Goal: Transaction & Acquisition: Purchase product/service

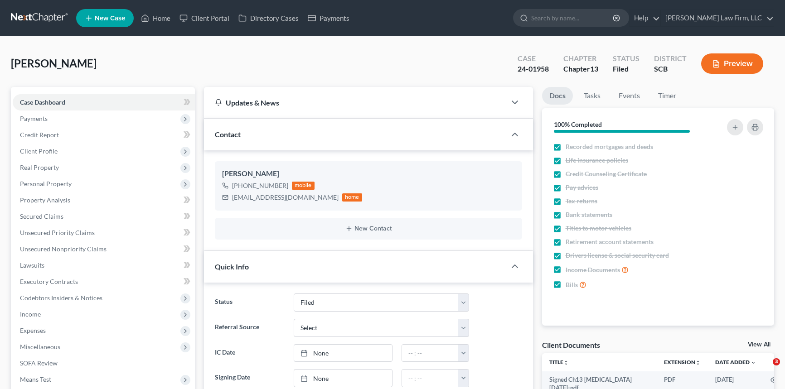
select select "2"
select select "1"
click at [158, 16] on link "Home" at bounding box center [155, 18] width 39 height 16
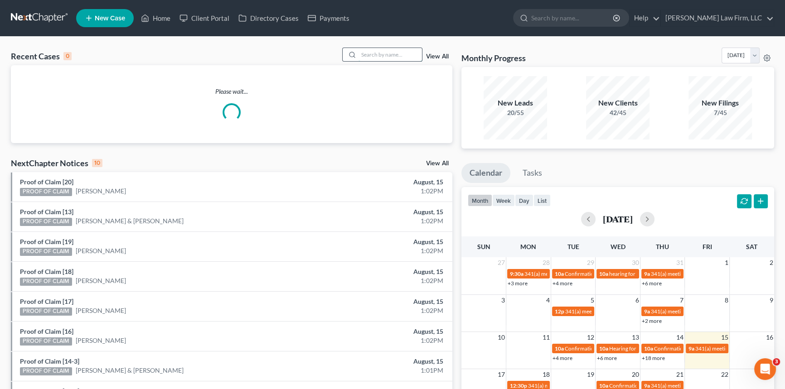
click at [370, 53] on input "search" at bounding box center [389, 54] width 63 height 13
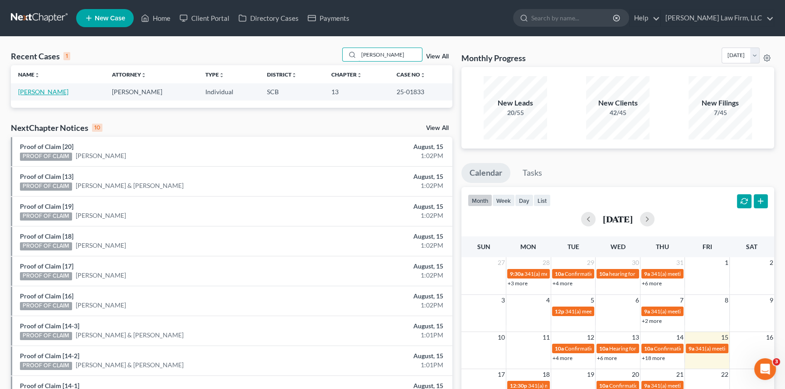
type input "Parrott"
click at [44, 89] on link "[PERSON_NAME]" at bounding box center [43, 92] width 50 height 8
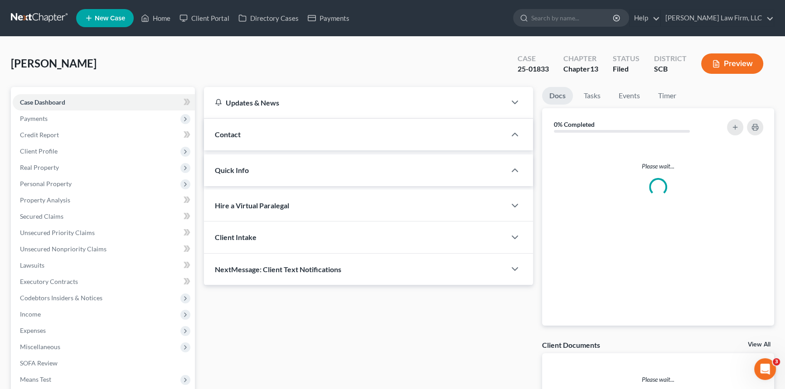
select select "2"
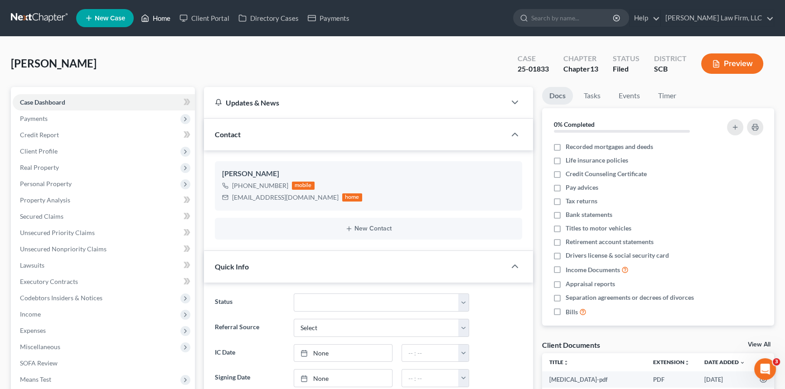
click at [165, 16] on link "Home" at bounding box center [155, 18] width 39 height 16
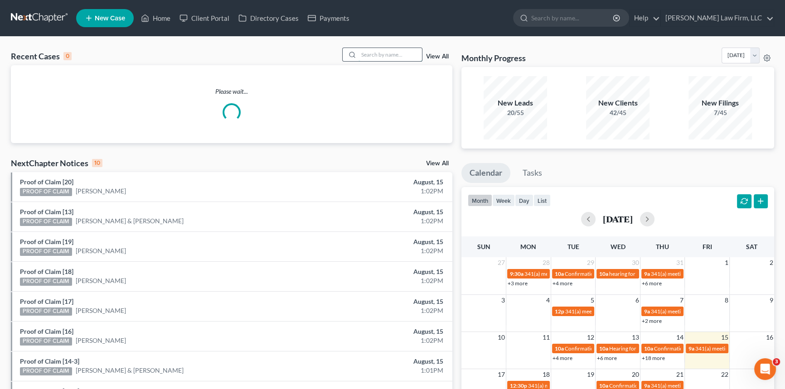
click at [363, 52] on input "search" at bounding box center [389, 54] width 63 height 13
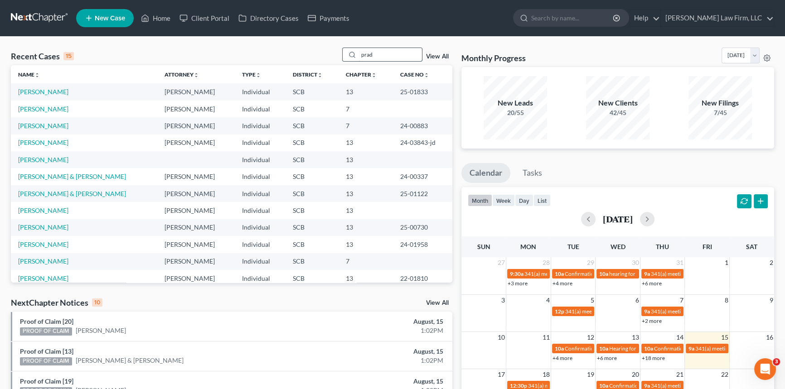
type input "prado"
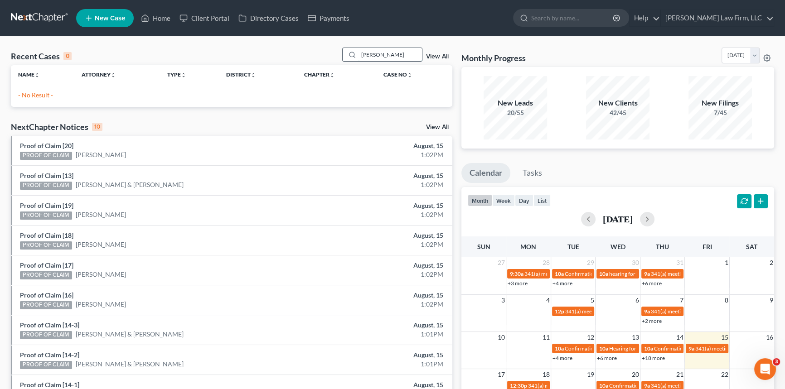
drag, startPoint x: 385, startPoint y: 54, endPoint x: 361, endPoint y: 52, distance: 24.1
click at [360, 56] on input "prado" at bounding box center [389, 54] width 63 height 13
type input "ash"
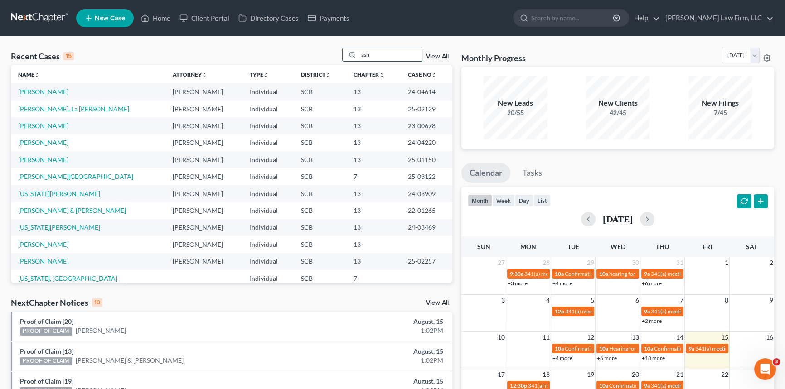
drag, startPoint x: 377, startPoint y: 58, endPoint x: 348, endPoint y: 57, distance: 29.5
click at [348, 57] on div "ash" at bounding box center [382, 55] width 81 height 14
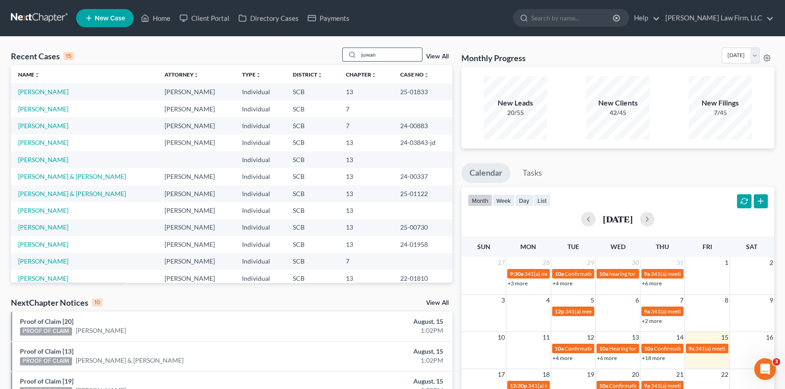
type input "juwann"
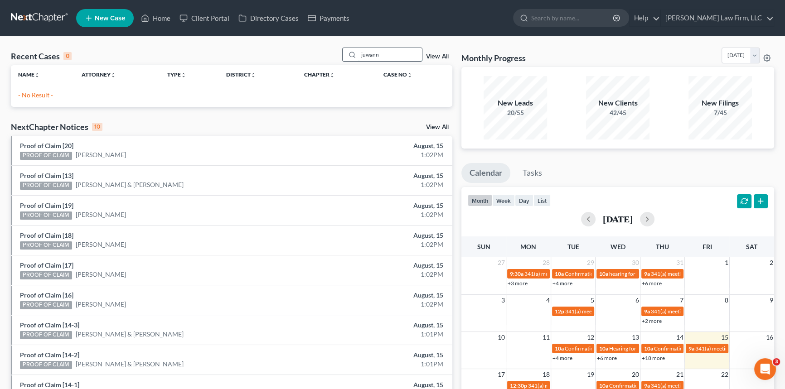
drag, startPoint x: 384, startPoint y: 52, endPoint x: 353, endPoint y: 52, distance: 31.3
click at [353, 52] on div "juwann" at bounding box center [382, 55] width 81 height 14
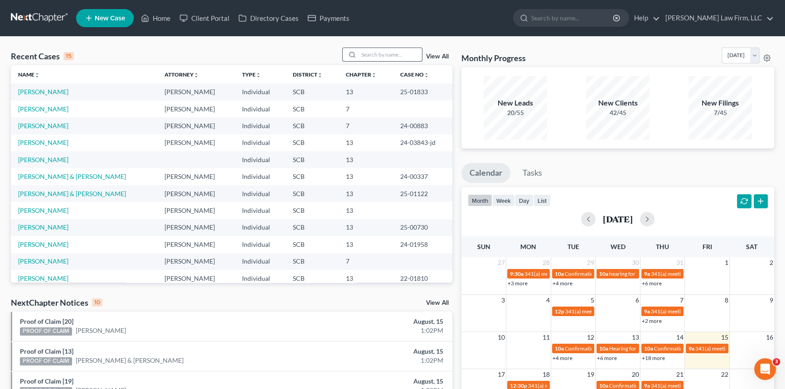
click at [362, 49] on input "search" at bounding box center [389, 54] width 63 height 13
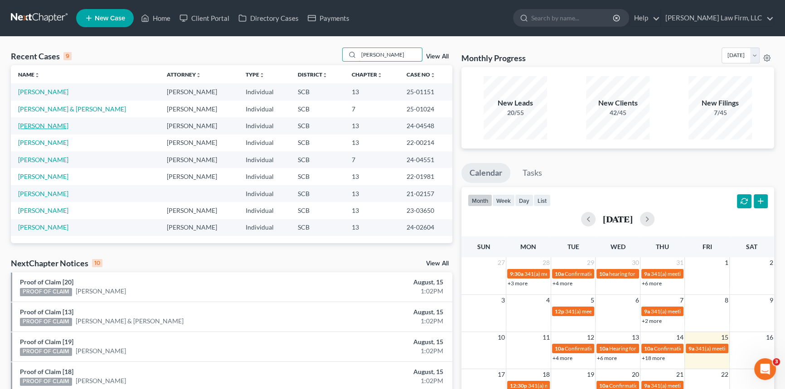
type input "simmons"
drag, startPoint x: 360, startPoint y: 53, endPoint x: 411, endPoint y: 55, distance: 50.4
click at [404, 59] on input "simmons" at bounding box center [389, 54] width 63 height 13
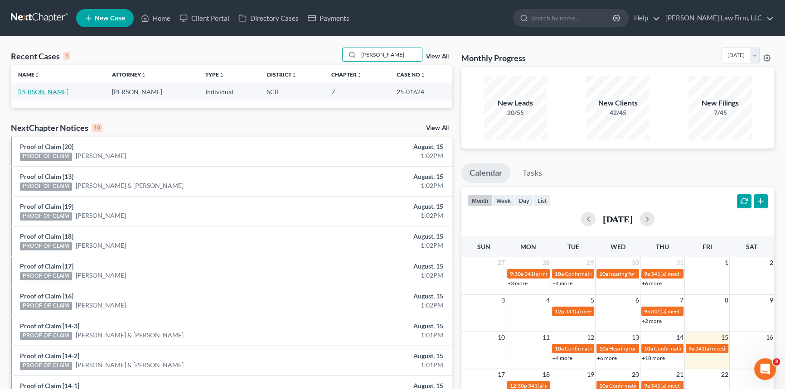
type input "holloway"
click at [32, 91] on link "[PERSON_NAME]" at bounding box center [43, 92] width 50 height 8
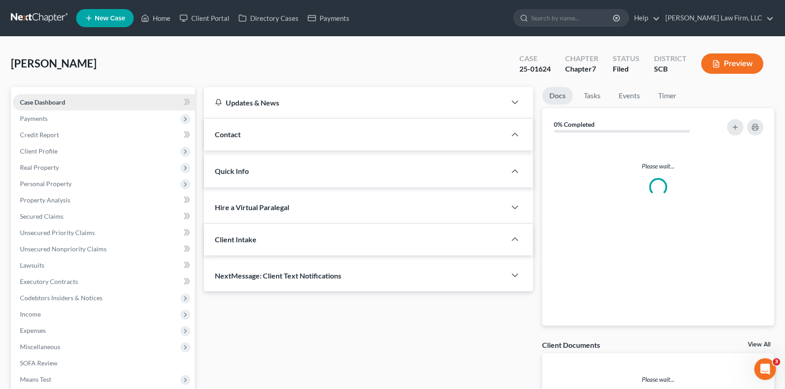
select select "1"
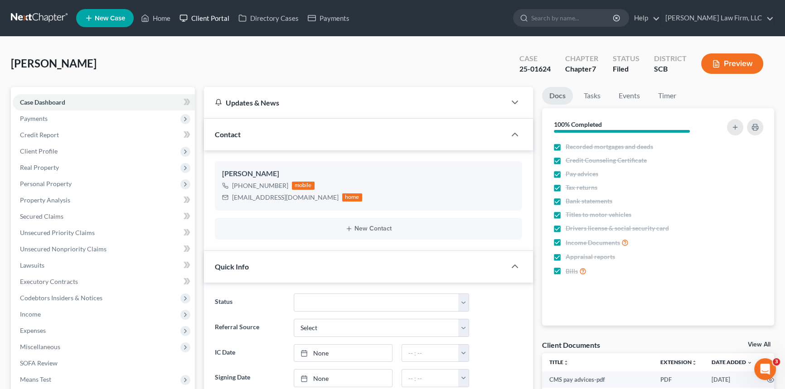
drag, startPoint x: 48, startPoint y: 17, endPoint x: 196, endPoint y: 19, distance: 147.7
click at [48, 17] on link at bounding box center [40, 18] width 58 height 16
click at [166, 15] on link "Home" at bounding box center [155, 18] width 39 height 16
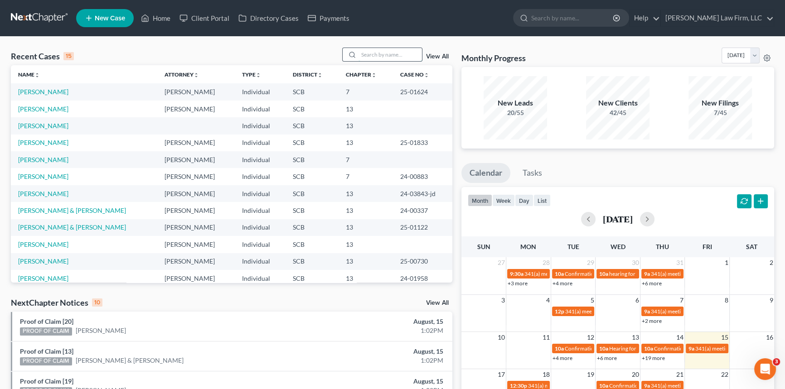
click at [358, 54] on input "search" at bounding box center [389, 54] width 63 height 13
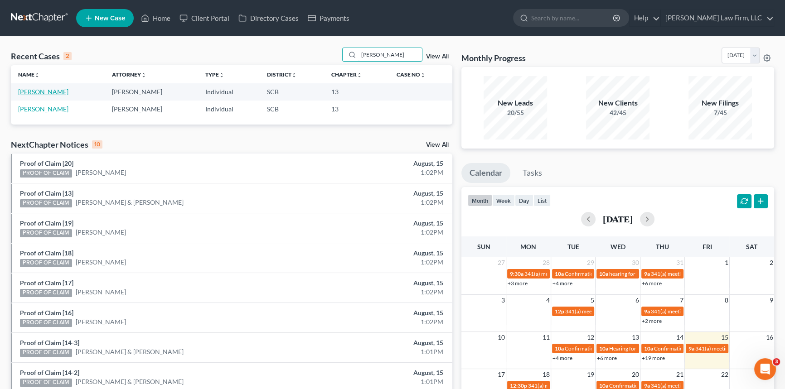
type input "[PERSON_NAME]"
click at [40, 91] on link "[PERSON_NAME]" at bounding box center [43, 92] width 50 height 8
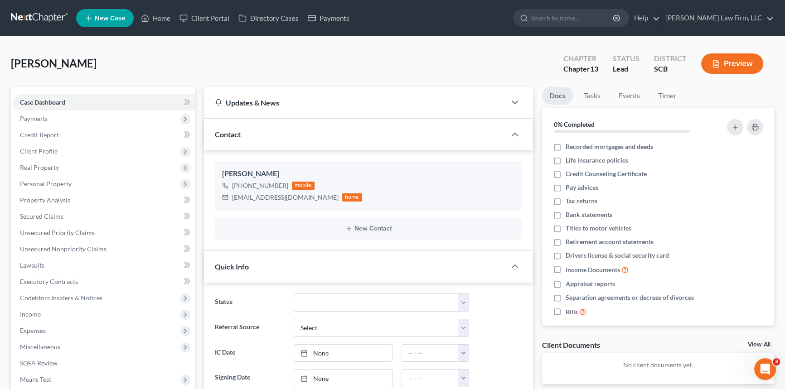
select select "0"
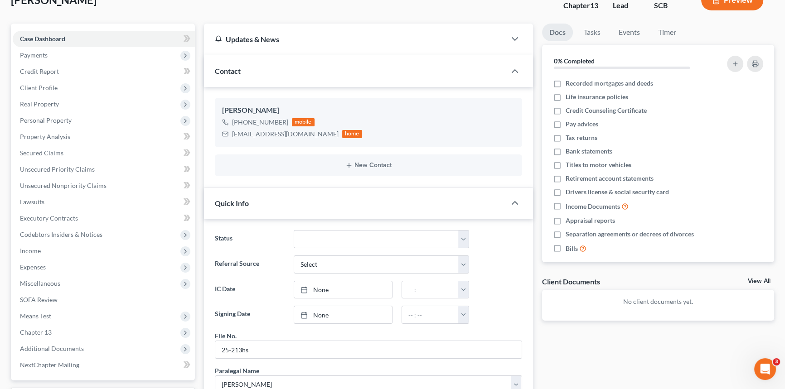
scroll to position [82, 0]
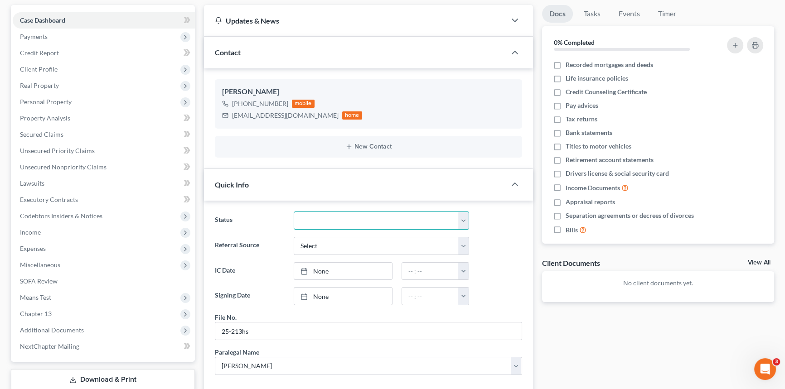
click at [462, 215] on select "Discharged Dismissed Filed In Progress Lead Lost Lead Ready to File To Review W…" at bounding box center [381, 221] width 175 height 18
select select "3"
click at [294, 212] on select "Discharged Dismissed Filed In Progress Lead Lost Lead Ready to File To Review W…" at bounding box center [381, 221] width 175 height 18
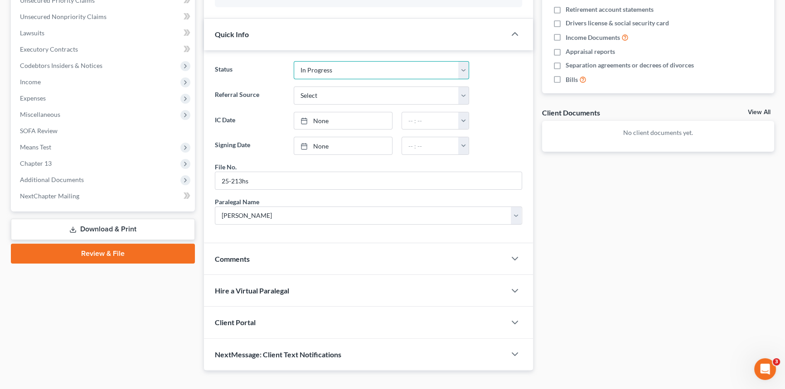
scroll to position [247, 0]
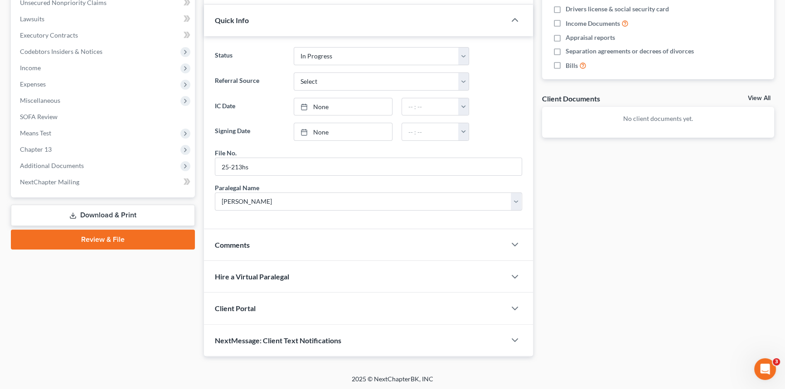
click at [237, 304] on span "Client Portal" at bounding box center [235, 308] width 41 height 9
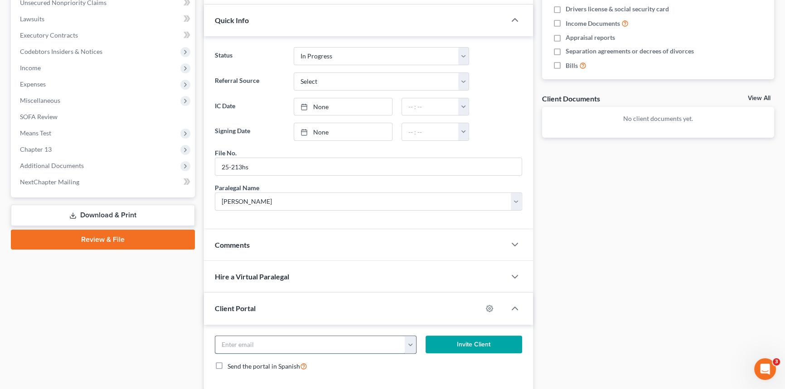
click at [227, 342] on input "email" at bounding box center [310, 344] width 190 height 17
type input "[EMAIL_ADDRESS][DOMAIN_NAME]"
click at [474, 340] on button "Invite Client" at bounding box center [474, 345] width 97 height 18
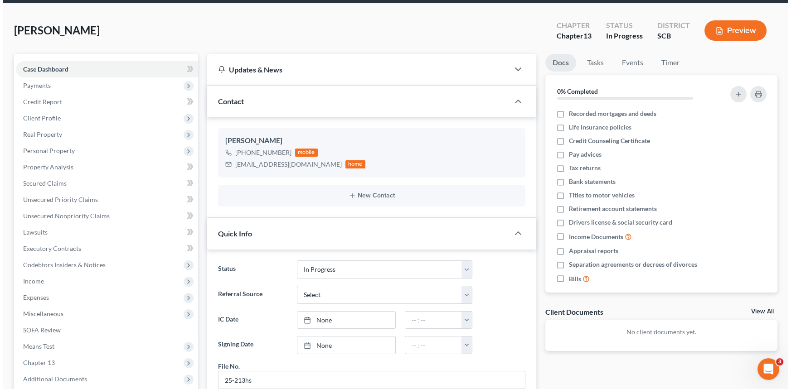
scroll to position [0, 0]
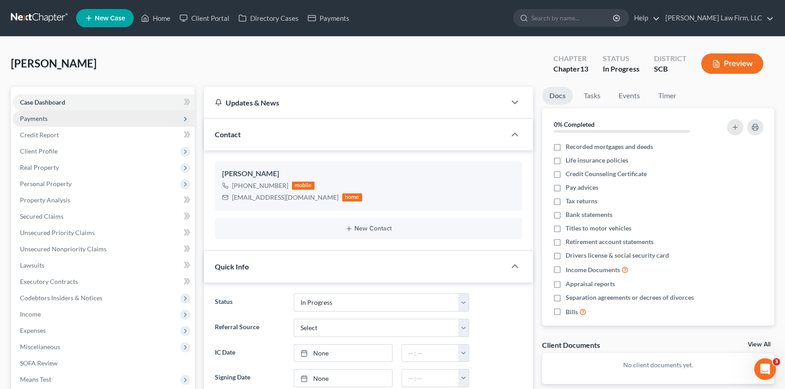
click at [36, 115] on span "Payments" at bounding box center [34, 119] width 28 height 8
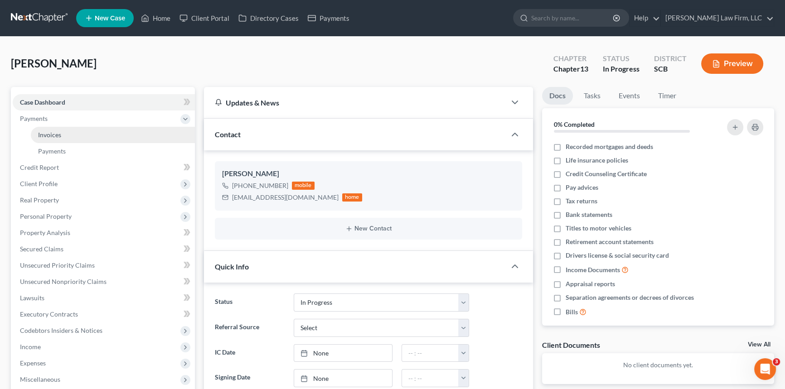
click at [52, 128] on link "Invoices" at bounding box center [113, 135] width 164 height 16
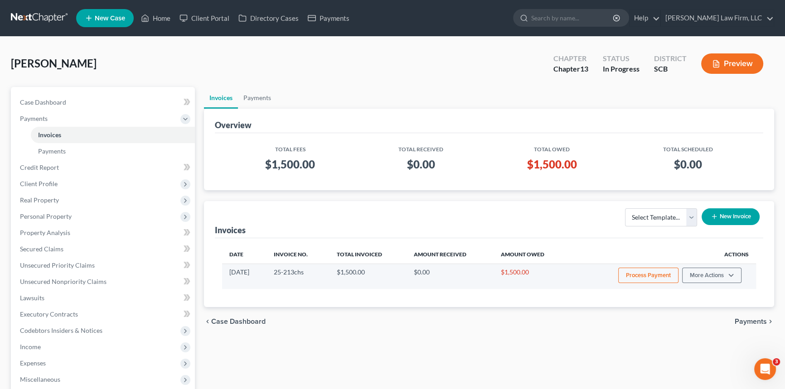
click at [656, 272] on button "Process Payment" at bounding box center [648, 275] width 60 height 15
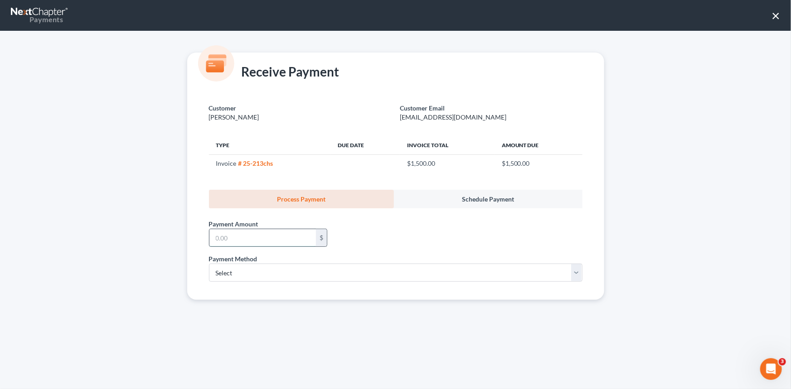
click at [213, 231] on input "text" at bounding box center [262, 237] width 106 height 17
type input "500.00"
click at [228, 271] on select "Select ACH Credit Card" at bounding box center [395, 273] width 373 height 18
select select "1"
click at [209, 264] on select "Select ACH Credit Card" at bounding box center [395, 273] width 373 height 18
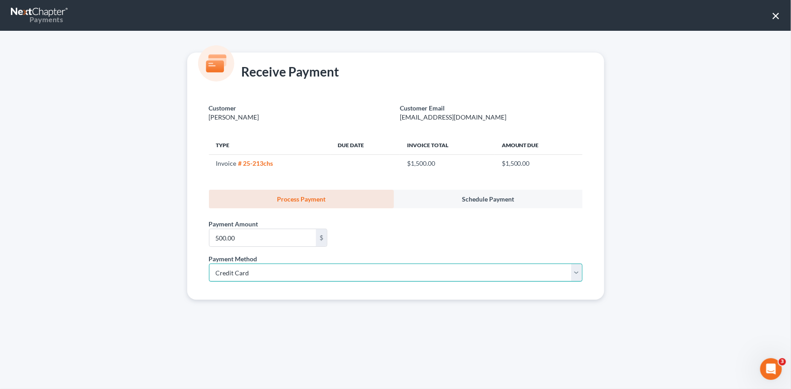
select select "42"
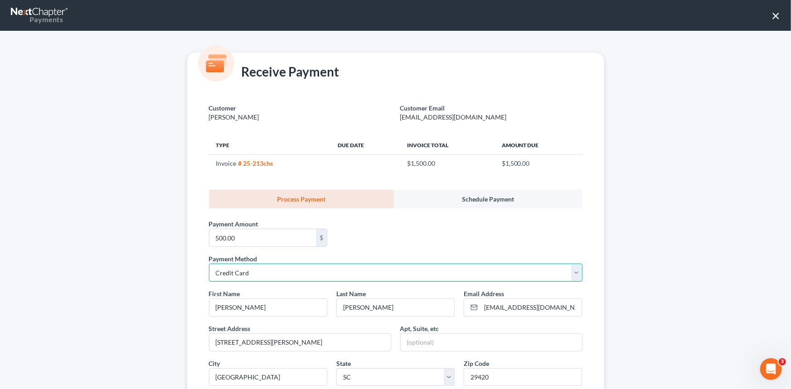
scroll to position [82, 0]
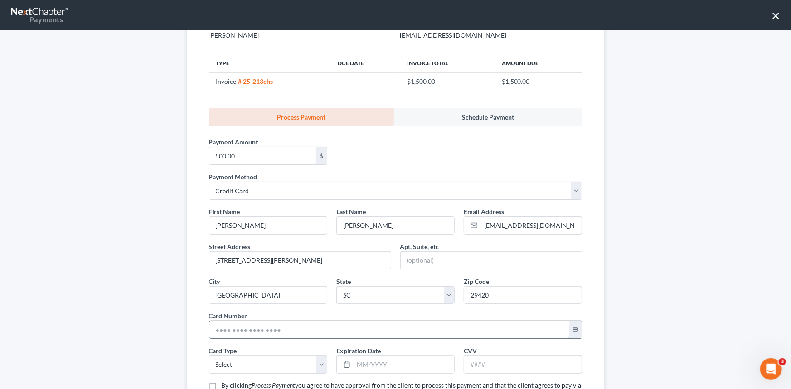
click at [212, 327] on input "text" at bounding box center [389, 329] width 360 height 17
type input "[CREDIT_CARD_NUMBER]"
click at [220, 362] on select "Select Visa MasterCard Discover American Express" at bounding box center [268, 365] width 118 height 18
select select "1"
click at [209, 356] on select "Select Visa MasterCard Discover American Express" at bounding box center [268, 365] width 118 height 18
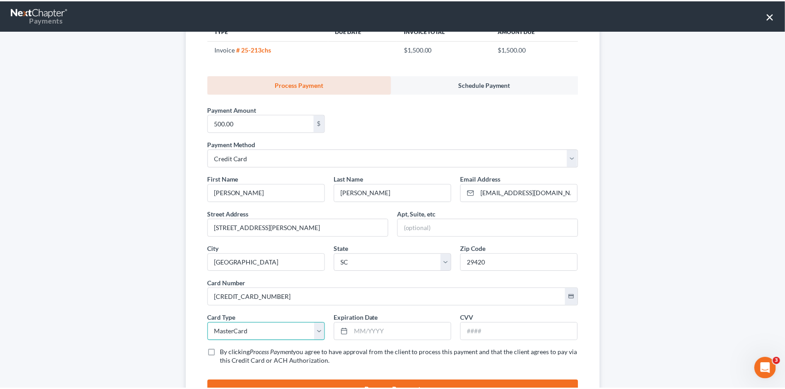
scroll to position [158, 0]
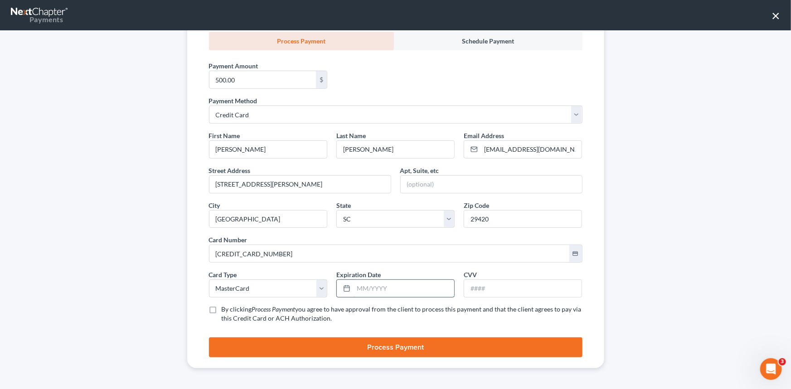
click at [353, 289] on input "text" at bounding box center [403, 288] width 101 height 17
type input "02/2028"
click at [469, 288] on input "text" at bounding box center [522, 288] width 117 height 17
type input "113"
click at [222, 310] on label "By clicking Process Payment you agree to have approval from the client to proce…" at bounding box center [402, 314] width 361 height 18
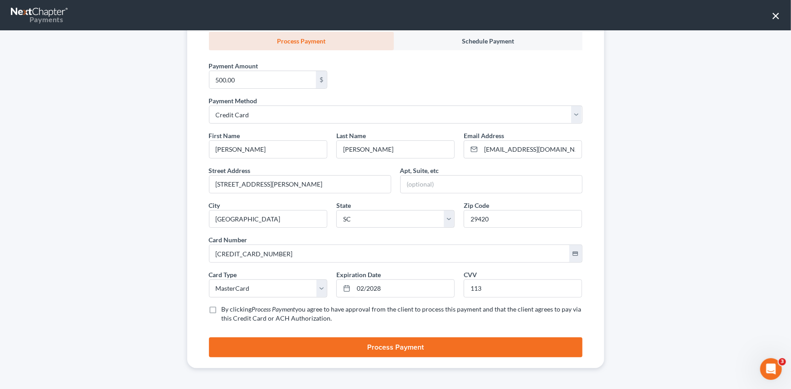
click at [225, 310] on input "By clicking Process Payment you agree to have approval from the client to proce…" at bounding box center [228, 308] width 6 height 6
checkbox input "true"
click at [407, 344] on button "Process Payment" at bounding box center [395, 348] width 373 height 20
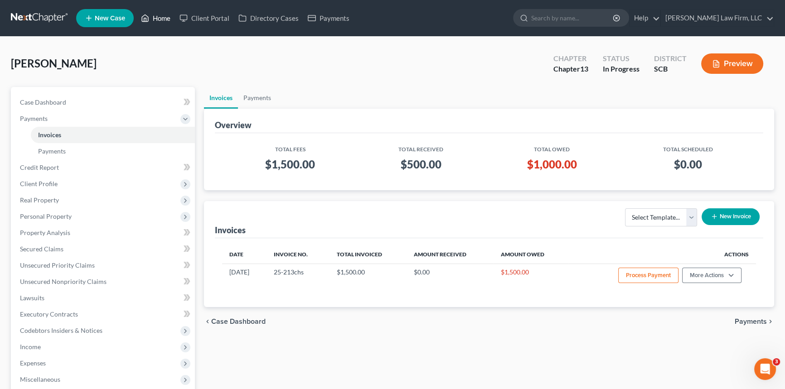
click at [160, 14] on link "Home" at bounding box center [155, 18] width 39 height 16
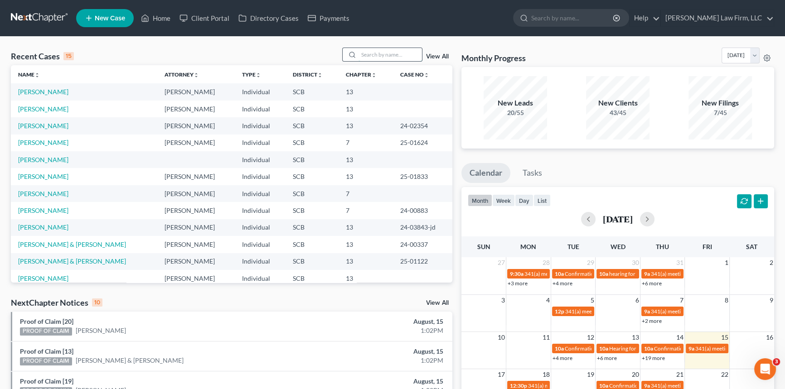
click at [365, 56] on input "search" at bounding box center [389, 54] width 63 height 13
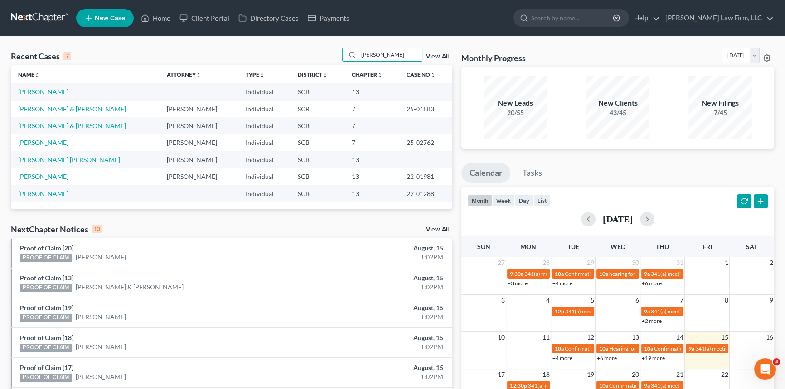
type input "[PERSON_NAME]"
click at [54, 108] on link "[PERSON_NAME] & [PERSON_NAME]" at bounding box center [72, 109] width 108 height 8
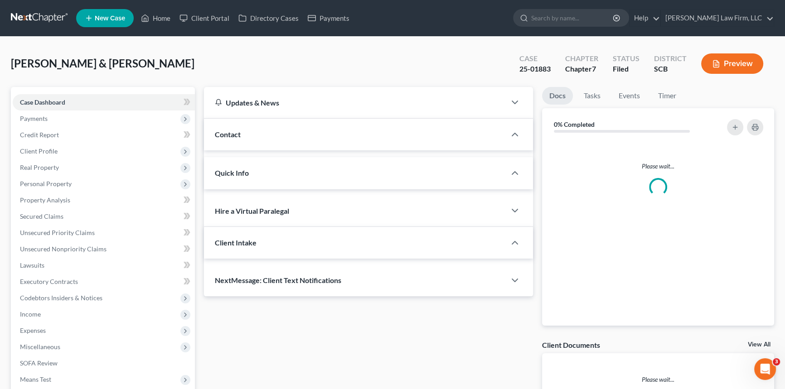
select select "1"
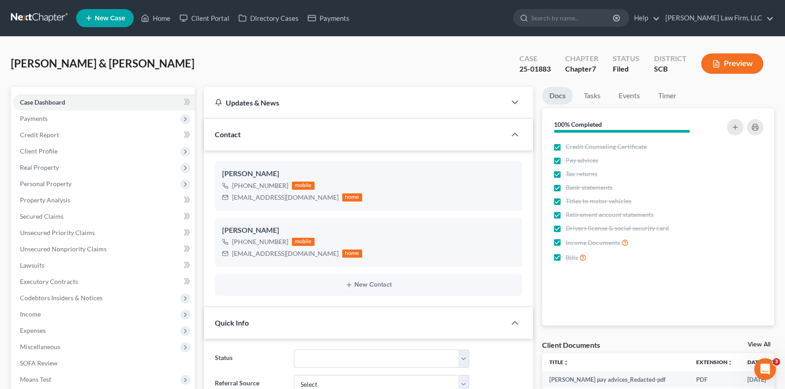
scroll to position [354, 0]
click at [41, 148] on span "Client Profile" at bounding box center [39, 151] width 38 height 8
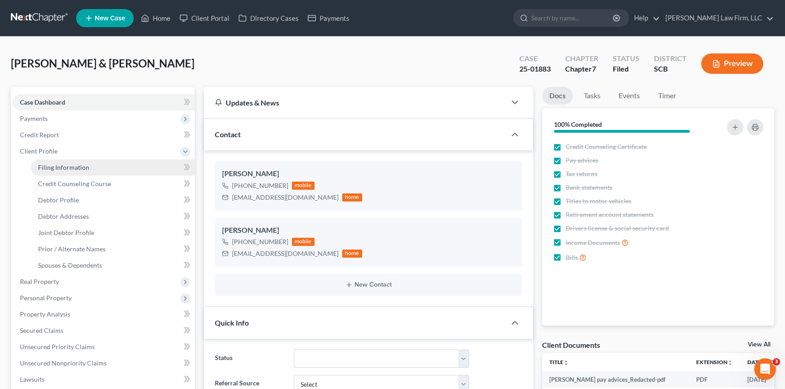
click at [62, 165] on span "Filing Information" at bounding box center [63, 168] width 51 height 8
select select "1"
select select "0"
select select "42"
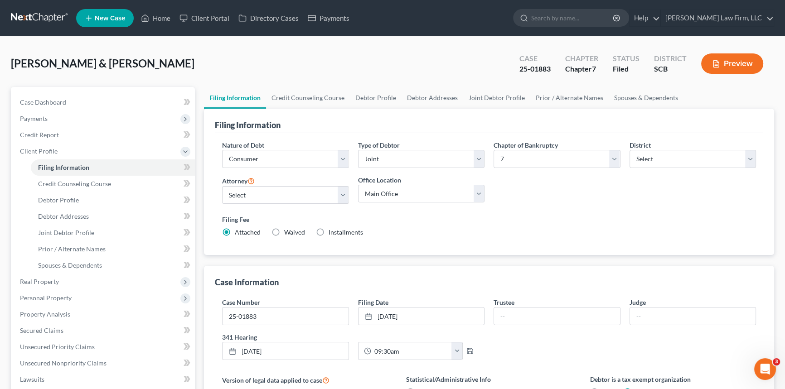
click at [98, 17] on span "New Case" at bounding box center [110, 18] width 30 height 7
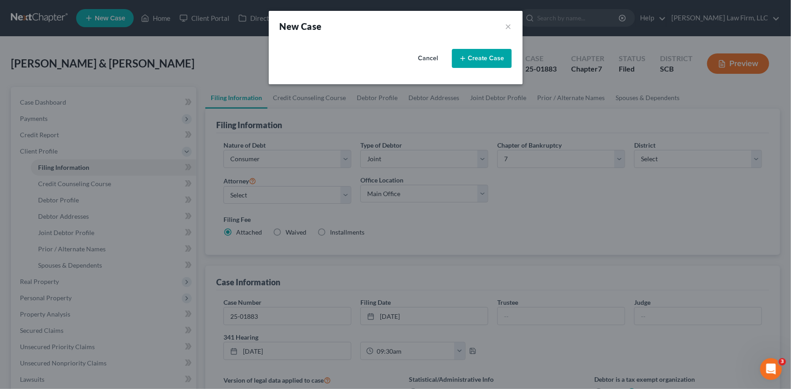
select select "72"
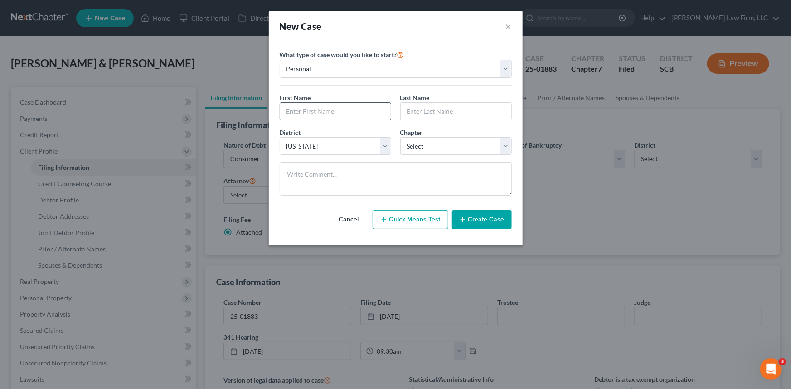
click at [289, 113] on input "text" at bounding box center [335, 111] width 111 height 17
type input "N"
type input "[PERSON_NAME]"
type input "Hastrich"
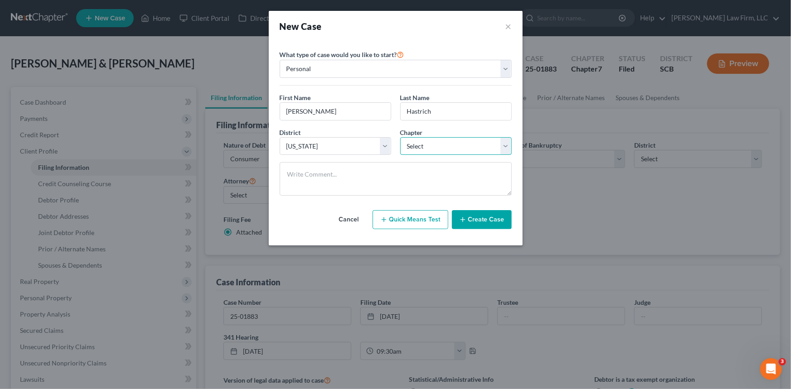
click at [428, 140] on select "Select 7 11 12 13" at bounding box center [455, 146] width 111 height 18
select select "3"
click at [400, 137] on select "Select 7 11 12 13" at bounding box center [455, 146] width 111 height 18
click at [486, 217] on button "Create Case" at bounding box center [482, 219] width 60 height 19
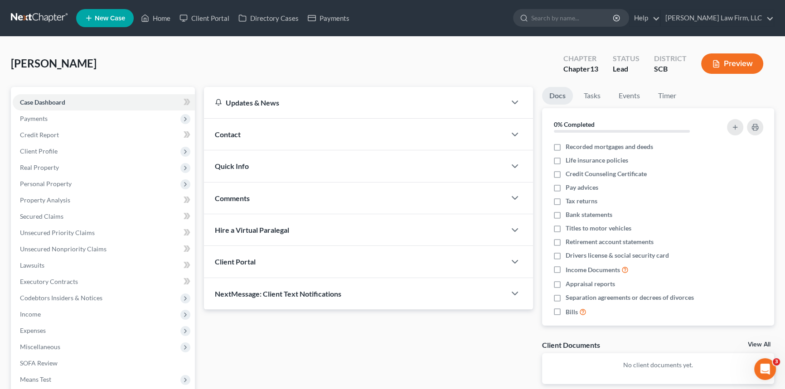
click at [229, 132] on span "Contact" at bounding box center [228, 134] width 26 height 9
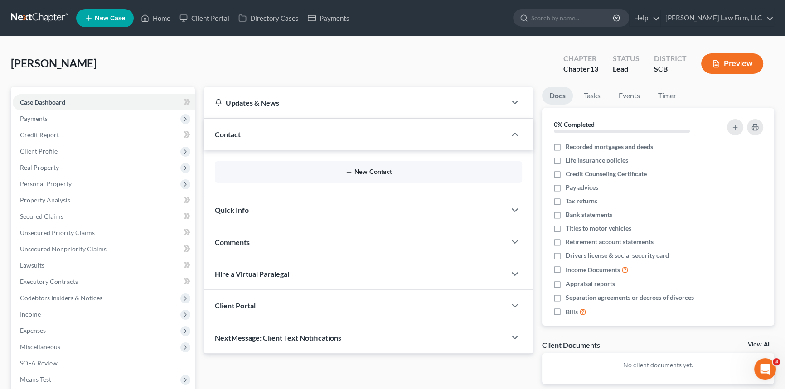
click at [367, 169] on button "New Contact" at bounding box center [368, 172] width 293 height 7
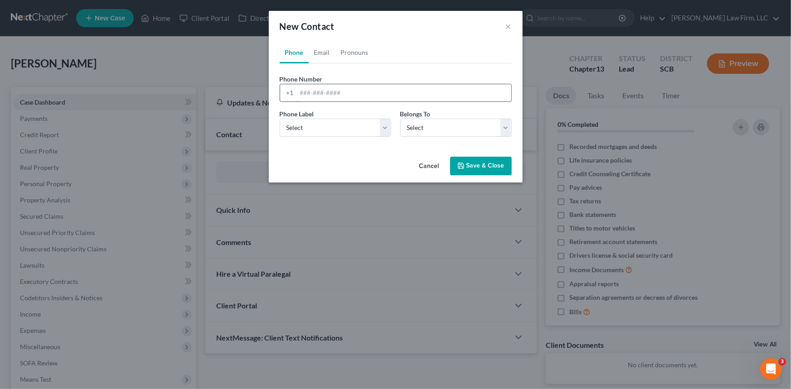
click at [299, 93] on input "tel" at bounding box center [404, 92] width 214 height 17
type input "7"
type input "[PHONE_NUMBER]"
click at [297, 126] on select "Select Mobile Home Work Other" at bounding box center [335, 128] width 111 height 18
select select "0"
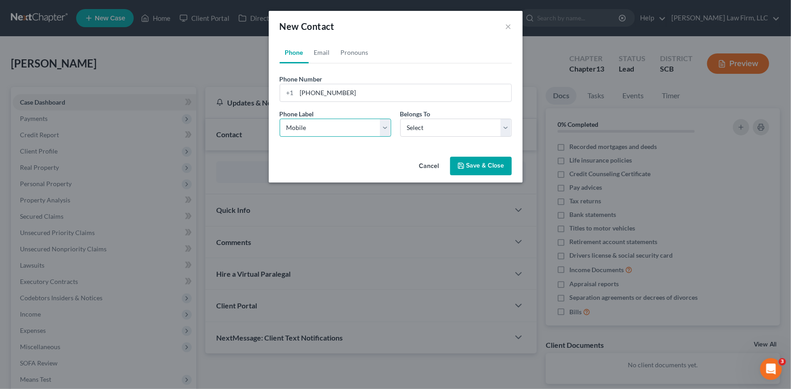
click at [280, 119] on select "Select Mobile Home Work Other" at bounding box center [335, 128] width 111 height 18
click at [425, 121] on select "Select Client Other" at bounding box center [455, 128] width 111 height 18
select select "0"
click at [400, 119] on select "Select Client Other" at bounding box center [455, 128] width 111 height 18
click at [313, 94] on input "[PHONE_NUMBER]" at bounding box center [404, 92] width 214 height 17
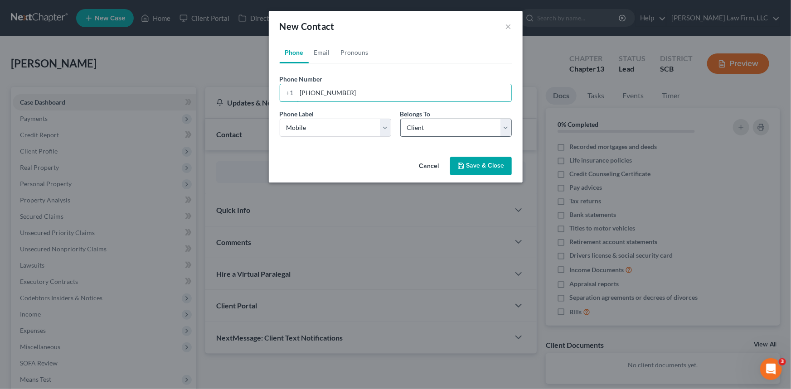
type input "[PHONE_NUMBER]"
click at [428, 127] on select "Select Client Other" at bounding box center [455, 128] width 111 height 18
click at [400, 119] on select "Select Client Other" at bounding box center [455, 128] width 111 height 18
click at [324, 48] on link "Email" at bounding box center [322, 53] width 27 height 22
click at [304, 89] on input "email" at bounding box center [404, 92] width 214 height 17
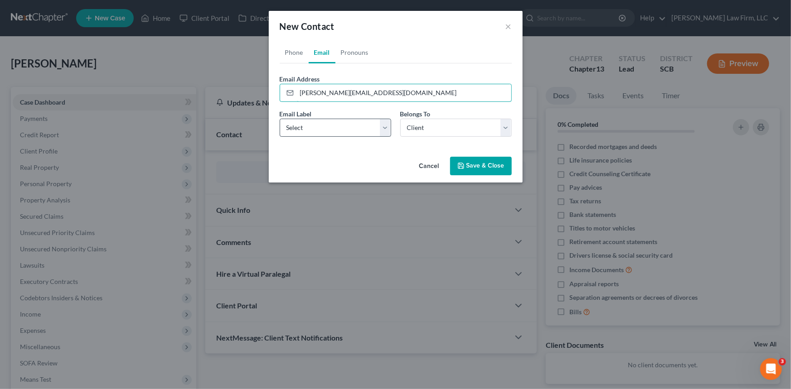
type input "[PERSON_NAME][EMAIL_ADDRESS][DOMAIN_NAME]"
click at [297, 125] on select "Select Home Work Other" at bounding box center [335, 128] width 111 height 18
select select "0"
click at [280, 119] on select "Select Home Work Other" at bounding box center [335, 128] width 111 height 18
click at [452, 126] on select "Select Client Other" at bounding box center [455, 128] width 111 height 18
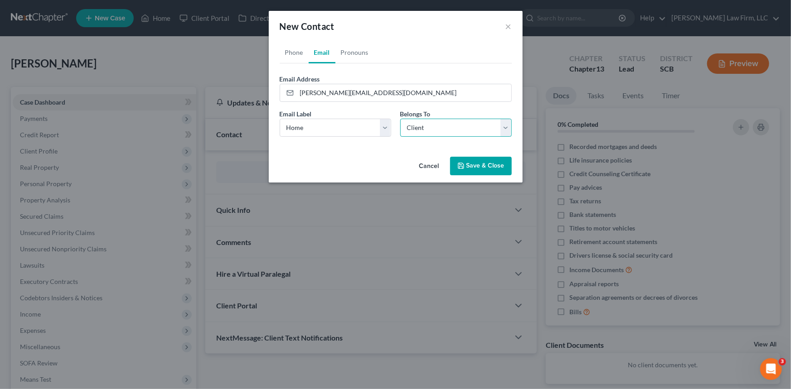
click at [400, 119] on select "Select Client Other" at bounding box center [455, 128] width 111 height 18
click at [474, 164] on button "Save & Close" at bounding box center [481, 166] width 62 height 19
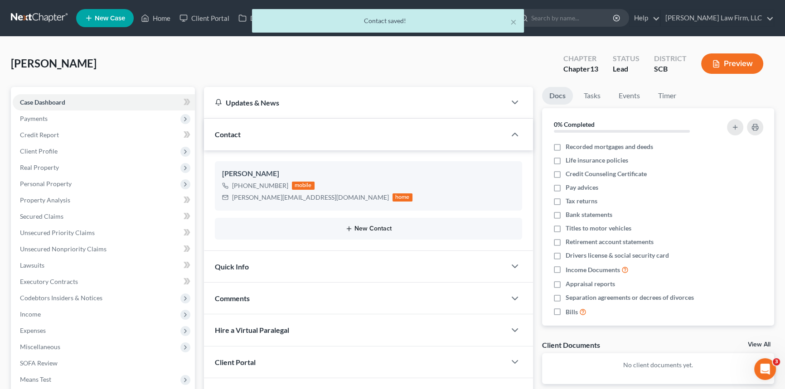
click at [367, 227] on button "New Contact" at bounding box center [368, 228] width 293 height 7
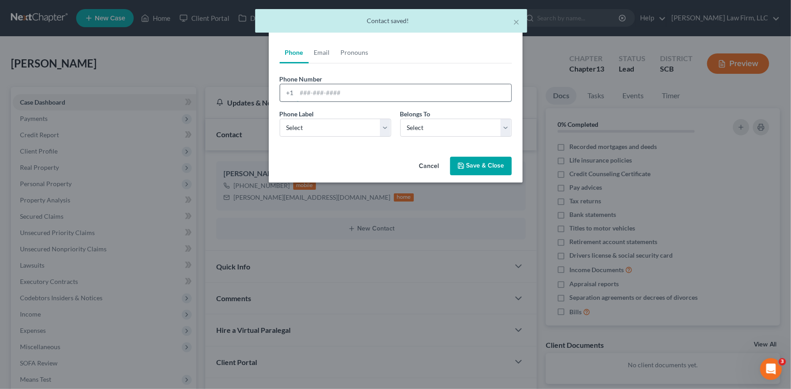
click at [297, 93] on input "tel" at bounding box center [404, 92] width 214 height 17
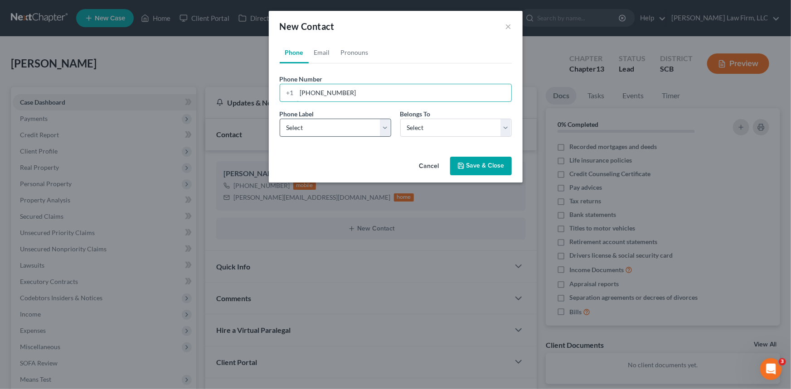
type input "[PHONE_NUMBER]"
click at [317, 126] on select "Select Mobile Home Work Other" at bounding box center [335, 128] width 111 height 18
select select "0"
click at [280, 119] on select "Select Mobile Home Work Other" at bounding box center [335, 128] width 111 height 18
click at [505, 125] on select "Select Client Other" at bounding box center [455, 128] width 111 height 18
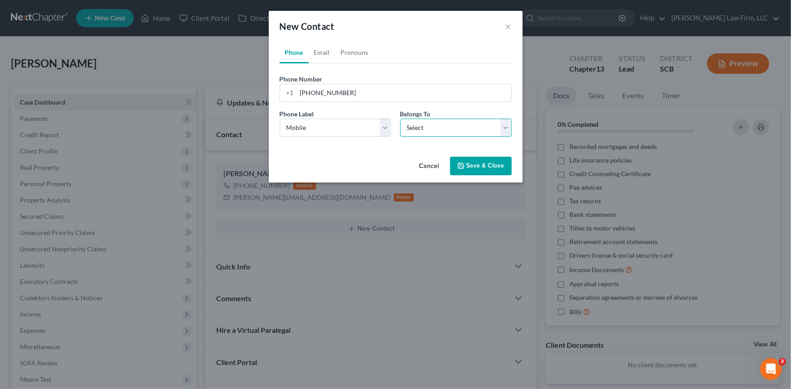
select select "0"
click at [400, 119] on select "Select Client Other" at bounding box center [455, 128] width 111 height 18
click at [325, 48] on link "Email" at bounding box center [322, 53] width 27 height 22
click at [304, 94] on input "email" at bounding box center [404, 92] width 214 height 17
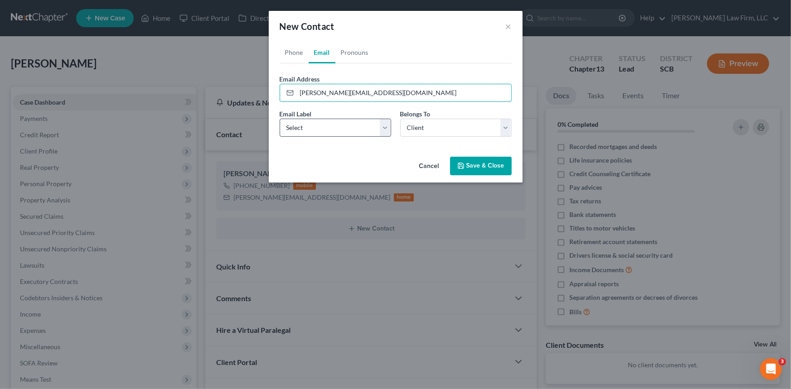
type input "[PERSON_NAME][EMAIL_ADDRESS][DOMAIN_NAME]"
click at [298, 126] on select "Select Home Work Other" at bounding box center [335, 128] width 111 height 18
select select "0"
click at [280, 119] on select "Select Home Work Other" at bounding box center [335, 128] width 111 height 18
click at [414, 124] on select "Select Client Other" at bounding box center [455, 128] width 111 height 18
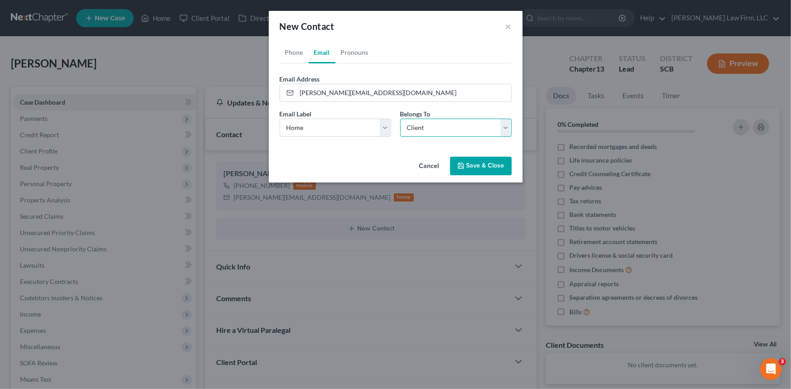
select select "1"
click at [400, 119] on select "Select Client Other" at bounding box center [455, 128] width 111 height 18
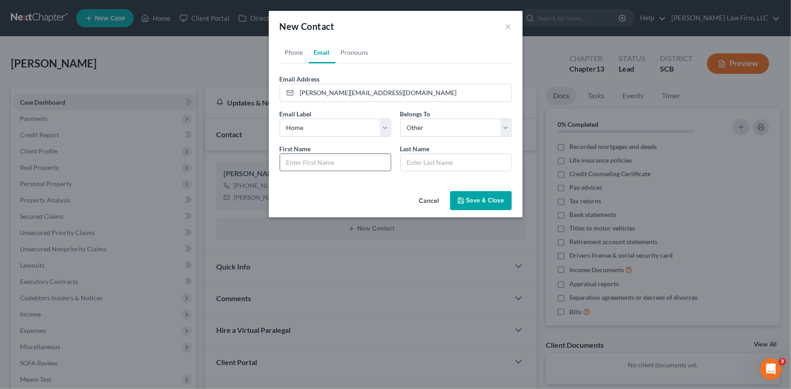
click at [315, 161] on input "text" at bounding box center [335, 162] width 111 height 17
type input "[PERSON_NAME]"
type input "Hastrich"
click at [294, 52] on link "Phone" at bounding box center [294, 53] width 29 height 22
click at [475, 200] on button "Save & Close" at bounding box center [481, 200] width 62 height 19
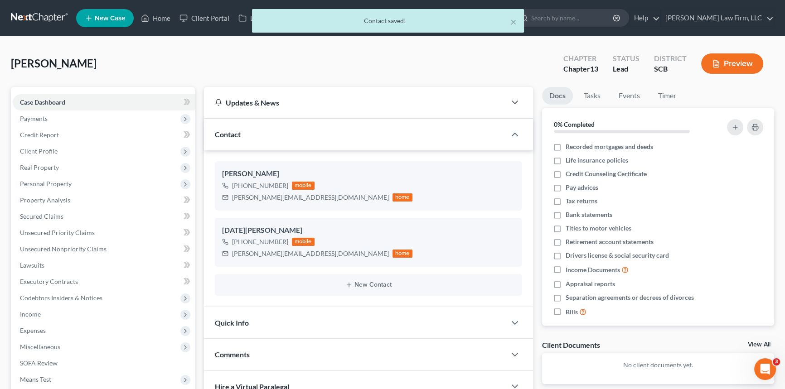
click at [225, 319] on span "Quick Info" at bounding box center [232, 323] width 34 height 9
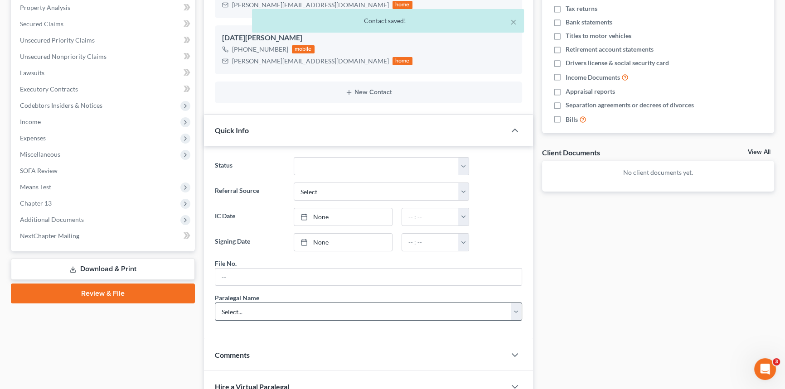
scroll to position [206, 0]
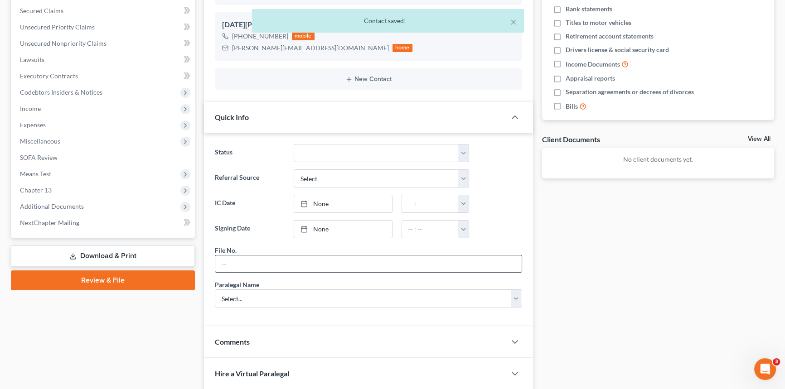
click at [247, 268] on input "text" at bounding box center [368, 264] width 306 height 17
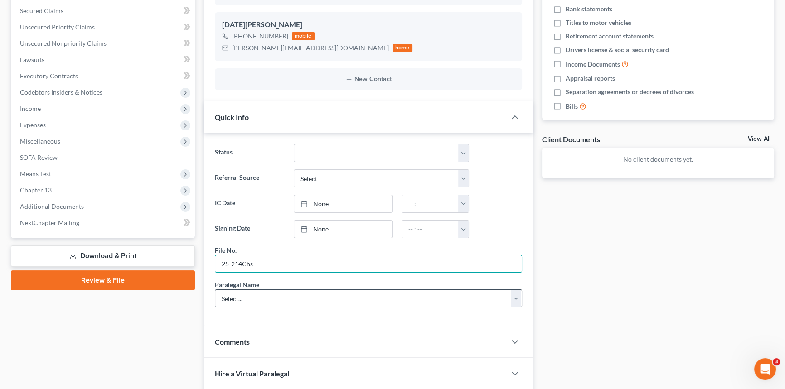
type input "25-214Chs"
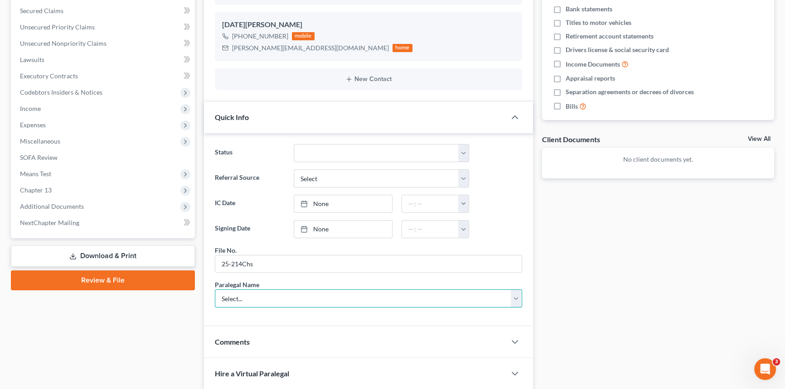
click at [239, 294] on select "Select... [PERSON_NAME] [PERSON_NAME] [PERSON_NAME] [PERSON_NAME]" at bounding box center [368, 299] width 307 height 18
select select "0"
click at [215, 290] on select "Select... [PERSON_NAME] [PERSON_NAME] [PERSON_NAME] [PERSON_NAME]" at bounding box center [368, 299] width 307 height 18
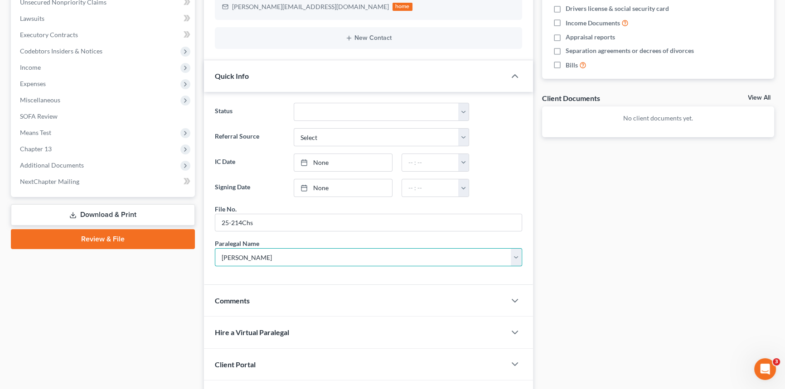
scroll to position [288, 0]
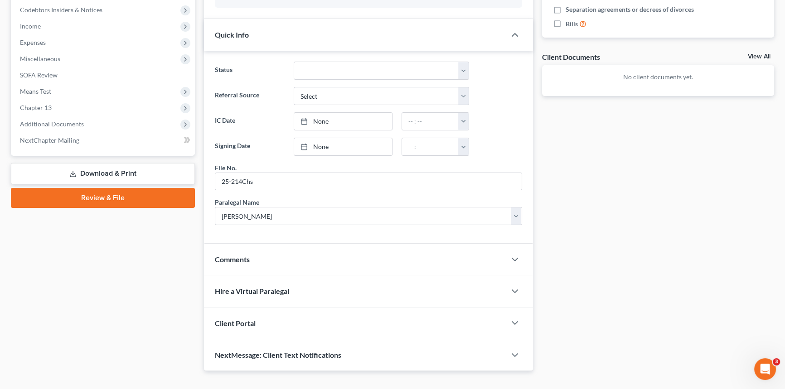
click at [232, 319] on span "Client Portal" at bounding box center [235, 323] width 41 height 9
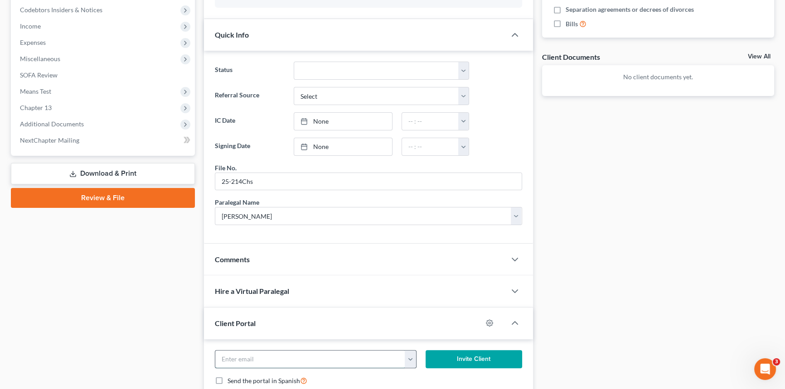
click at [236, 356] on input "email" at bounding box center [310, 359] width 190 height 17
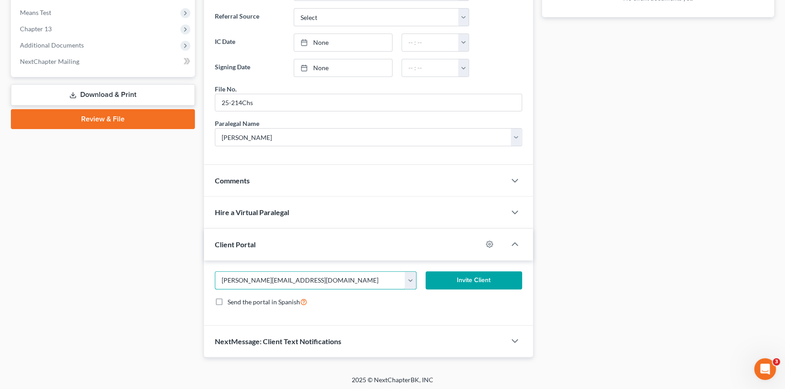
scroll to position [368, 0]
type input "[PERSON_NAME][EMAIL_ADDRESS][DOMAIN_NAME]"
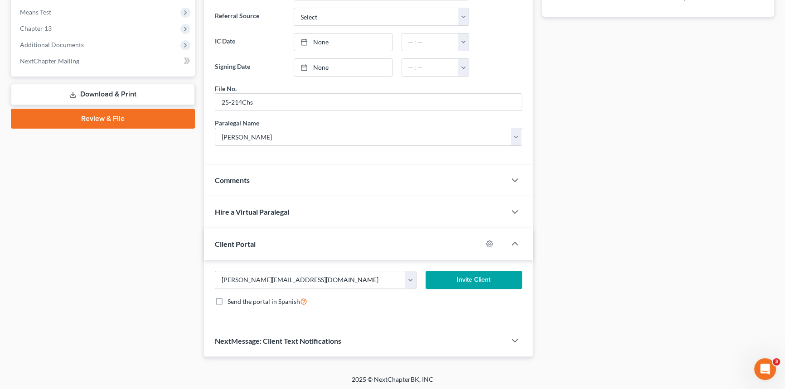
click at [475, 273] on button "Invite Client" at bounding box center [474, 280] width 97 height 18
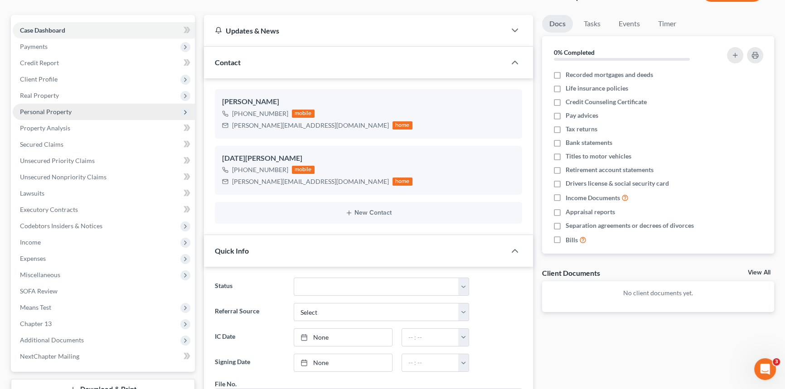
scroll to position [71, 0]
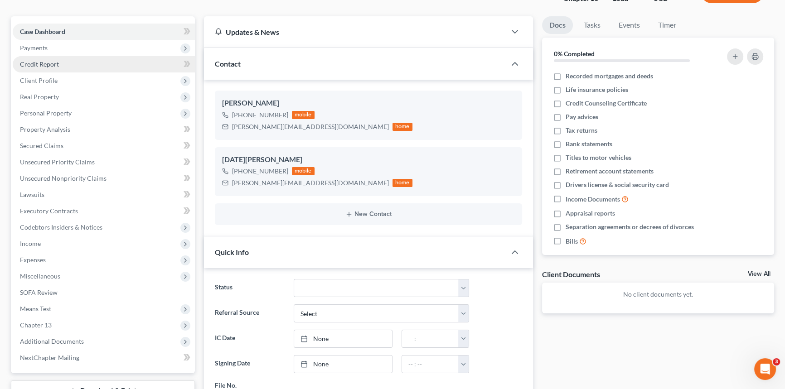
click at [36, 60] on span "Credit Report" at bounding box center [39, 64] width 39 height 8
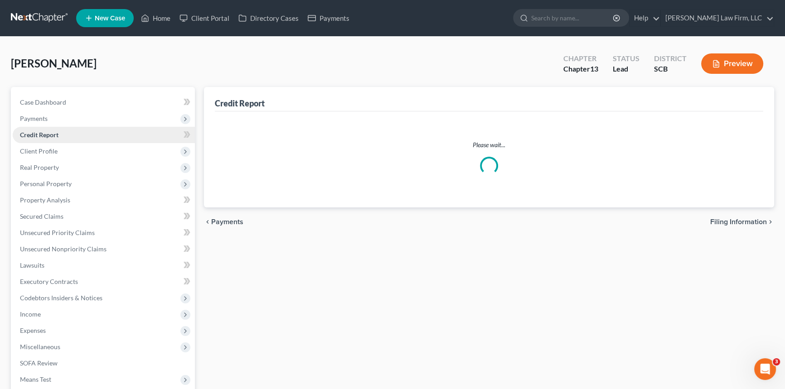
click at [34, 82] on div "[PERSON_NAME] Upgraded Chapter Chapter 13 Status Lead District SCB Preview" at bounding box center [392, 67] width 763 height 39
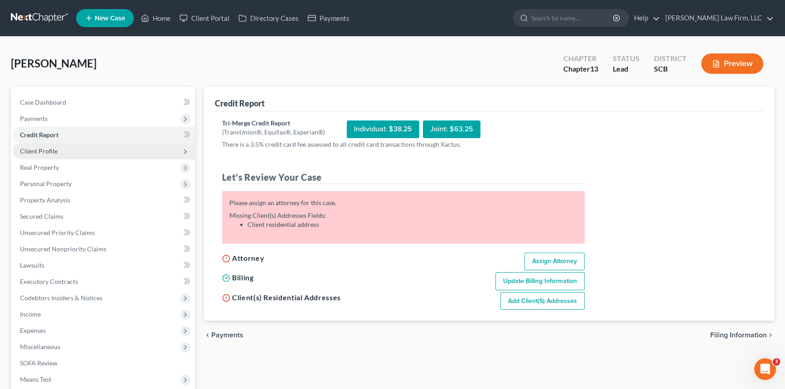
click at [45, 147] on span "Client Profile" at bounding box center [39, 151] width 38 height 8
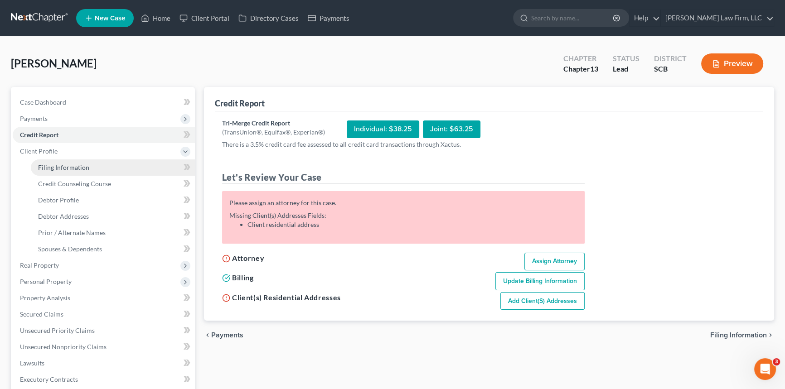
click at [59, 165] on span "Filing Information" at bounding box center [63, 168] width 51 height 8
select select "1"
select select "0"
select select "3"
select select "72"
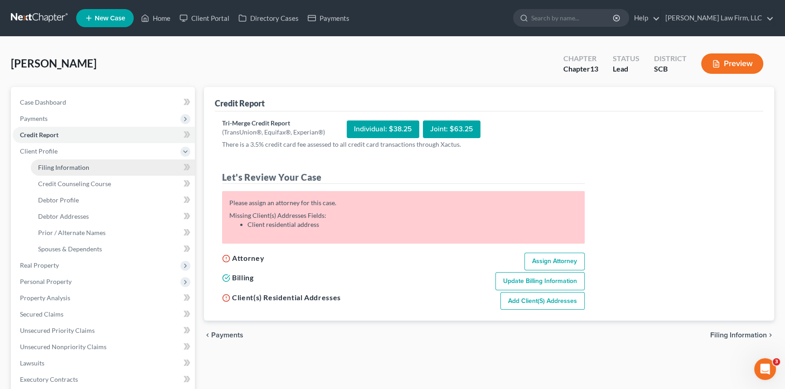
select select "42"
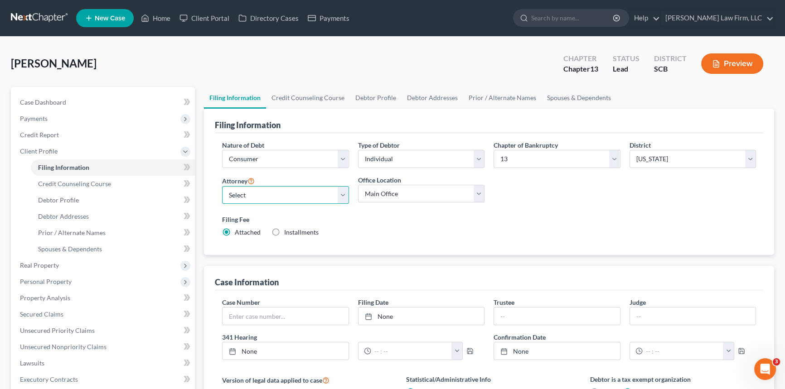
click at [343, 193] on select "Select [PERSON_NAME] - SCB [PERSON_NAME] - SCB" at bounding box center [285, 195] width 127 height 18
select select "0"
click at [222, 186] on select "Select [PERSON_NAME] - SCB [PERSON_NAME] - SCB" at bounding box center [285, 195] width 127 height 18
click at [475, 163] on select "Select Individual Joint" at bounding box center [421, 159] width 127 height 18
select select "1"
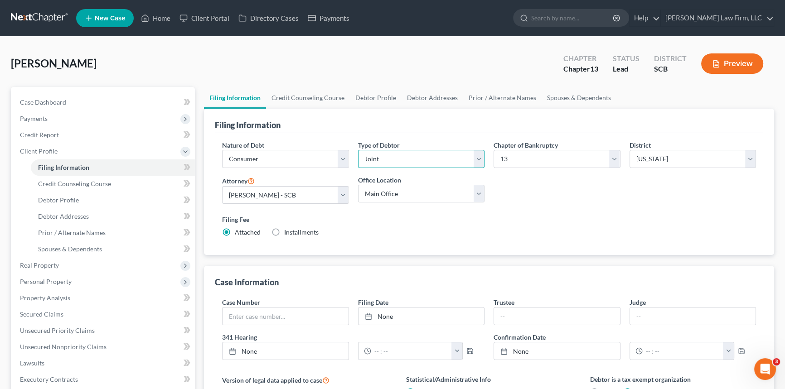
click at [358, 150] on select "Select Individual Joint" at bounding box center [421, 159] width 127 height 18
drag, startPoint x: 58, startPoint y: 199, endPoint x: 223, endPoint y: 180, distance: 166.5
click at [58, 199] on span "Debtor Profile" at bounding box center [58, 200] width 41 height 8
select select "1"
select select "0"
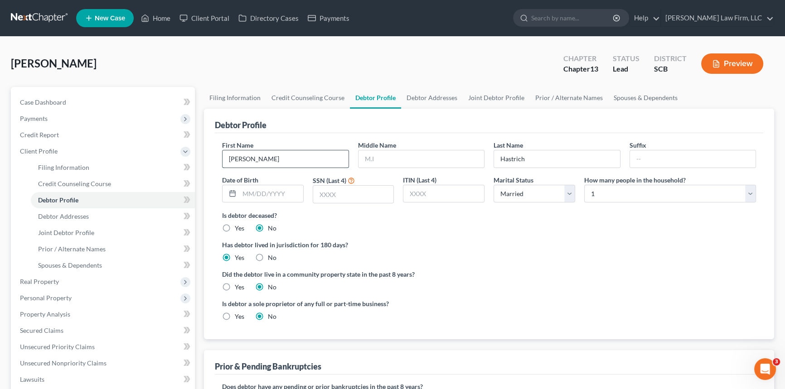
click at [244, 159] on input "[PERSON_NAME]" at bounding box center [285, 158] width 126 height 17
click at [420, 95] on link "Debtor Addresses" at bounding box center [432, 98] width 62 height 22
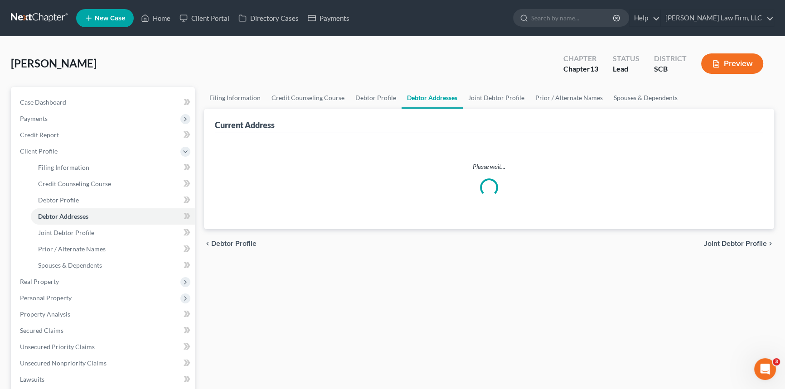
select select "0"
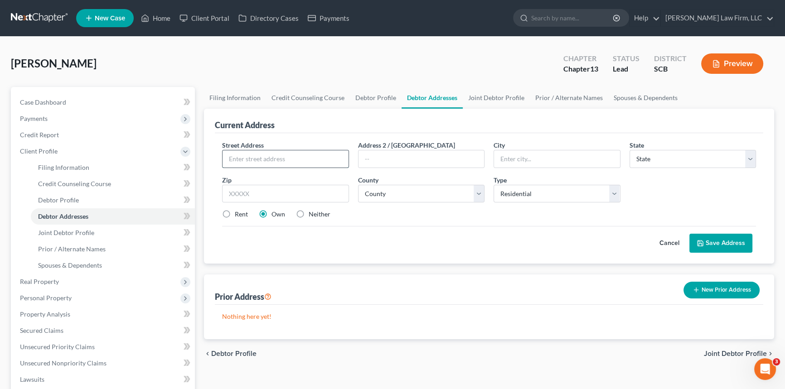
click at [237, 155] on input "text" at bounding box center [285, 158] width 126 height 17
type input "[STREET_ADDRESS]"
type input "Ravenel"
select select "42"
click at [228, 190] on input "text" at bounding box center [285, 194] width 127 height 18
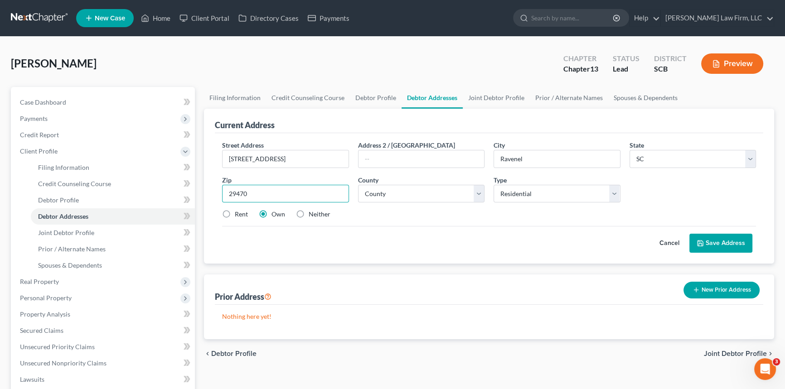
type input "29470"
click at [385, 193] on select "County [GEOGRAPHIC_DATA] [GEOGRAPHIC_DATA] [GEOGRAPHIC_DATA] [GEOGRAPHIC_DATA] …" at bounding box center [421, 194] width 127 height 18
select select "9"
click at [358, 185] on select "County [GEOGRAPHIC_DATA] [GEOGRAPHIC_DATA] [GEOGRAPHIC_DATA] [GEOGRAPHIC_DATA] …" at bounding box center [421, 194] width 127 height 18
click at [716, 236] on button "Save Address" at bounding box center [720, 243] width 63 height 19
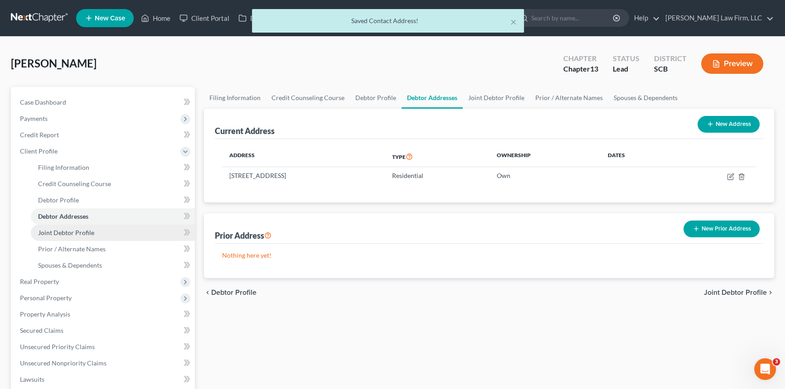
click at [66, 231] on span "Joint Debtor Profile" at bounding box center [66, 233] width 56 height 8
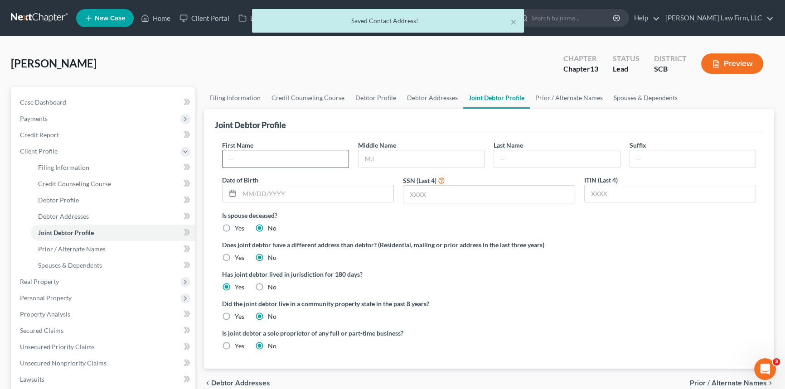
click at [260, 157] on input "text" at bounding box center [285, 158] width 126 height 17
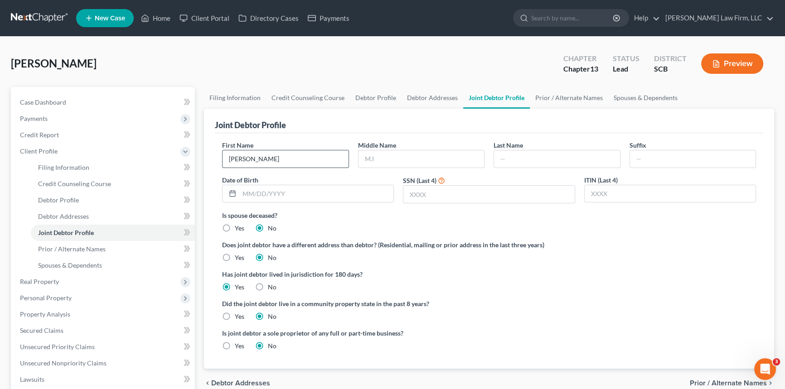
type input "[PERSON_NAME]"
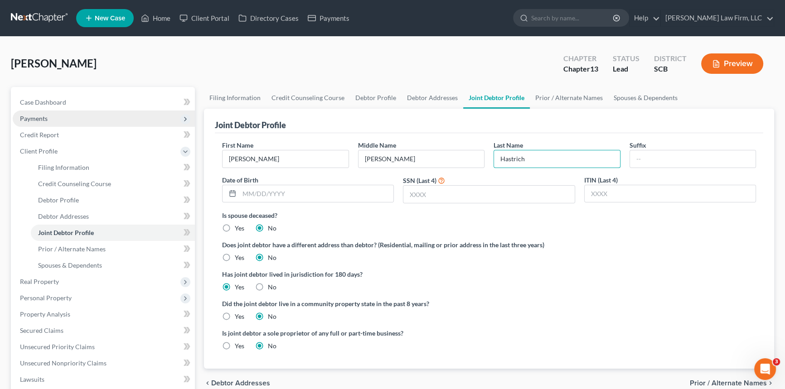
type input "Hastrich"
click at [36, 118] on span "Payments" at bounding box center [34, 119] width 28 height 8
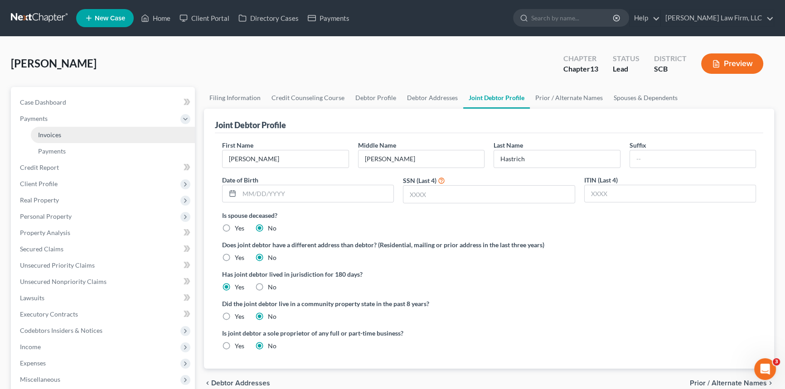
click at [53, 133] on span "Invoices" at bounding box center [49, 135] width 23 height 8
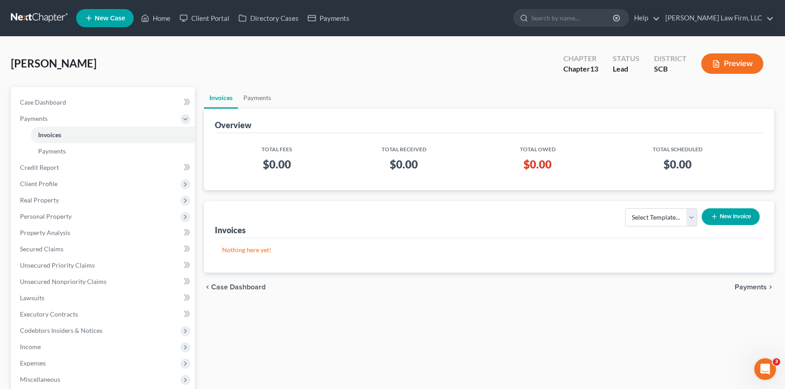
click at [732, 217] on button "New Invoice" at bounding box center [730, 216] width 58 height 17
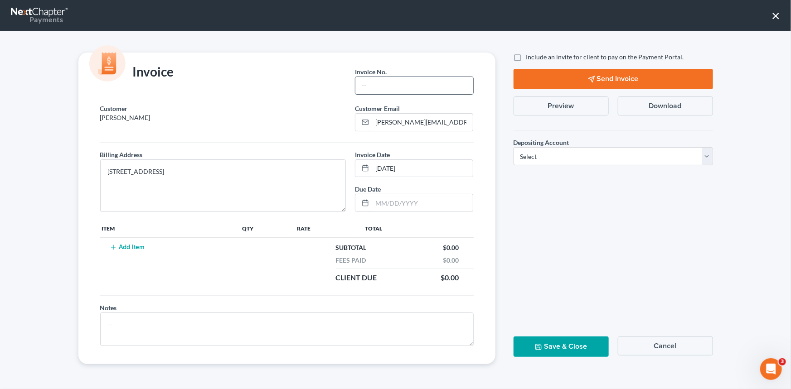
click at [373, 86] on input "text" at bounding box center [413, 85] width 117 height 17
type input "25-214chs"
click at [130, 245] on button "Add Item" at bounding box center [127, 247] width 40 height 7
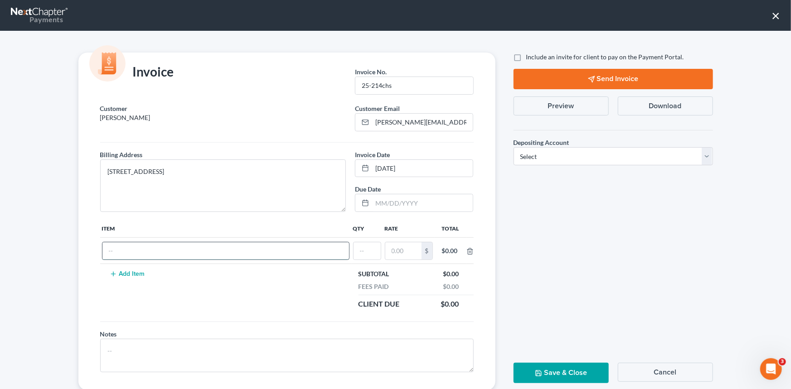
click at [124, 250] on input "text" at bounding box center [225, 250] width 247 height 17
type input "Chapter 13"
type input "1"
type input "1,500.00"
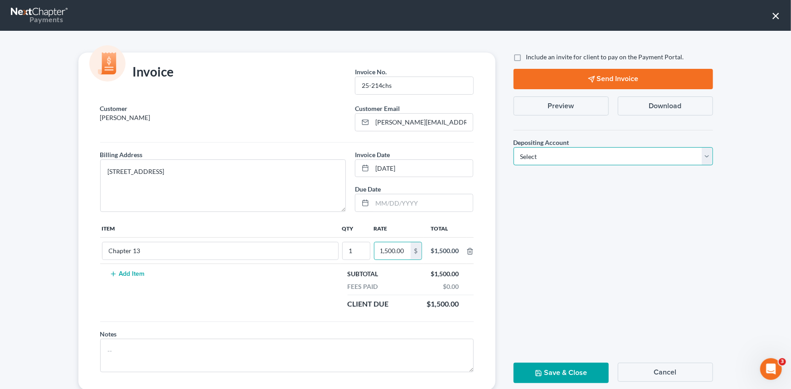
scroll to position [0, 0]
click at [704, 159] on select "Select Operation Trust" at bounding box center [612, 156] width 199 height 18
select select "1"
click at [513, 147] on select "Select Operation Trust" at bounding box center [612, 156] width 199 height 18
click at [551, 370] on button "Save & Close" at bounding box center [560, 373] width 95 height 20
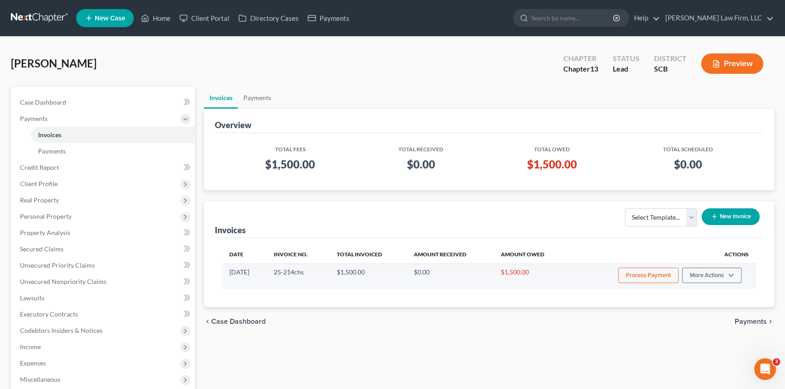
click at [642, 275] on button "Process Payment" at bounding box center [648, 275] width 60 height 15
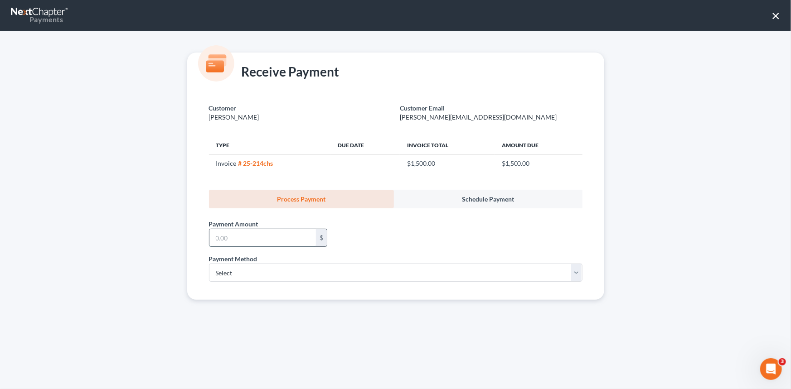
click at [215, 242] on input "text" at bounding box center [262, 237] width 106 height 17
type input "1,500.00"
click at [230, 271] on select "Select ACH Credit Card" at bounding box center [395, 273] width 373 height 18
select select "1"
click at [209, 264] on select "Select ACH Credit Card" at bounding box center [395, 273] width 373 height 18
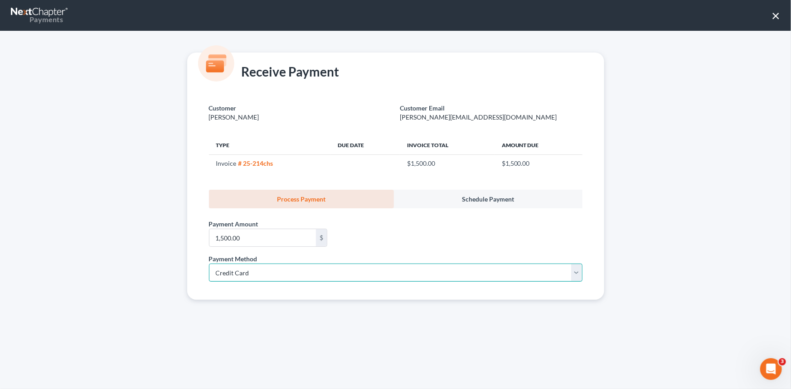
select select "42"
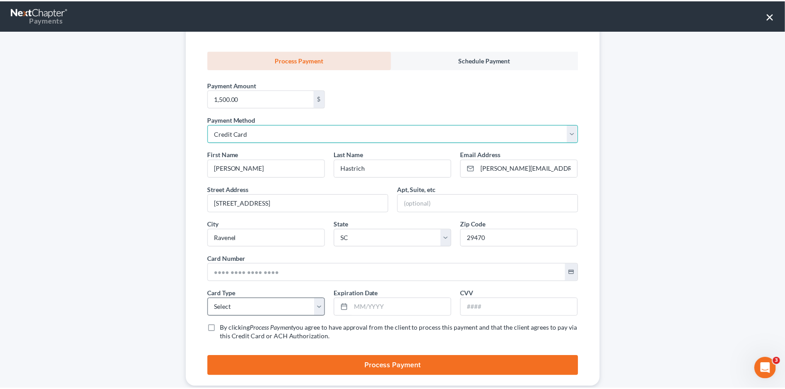
scroll to position [158, 0]
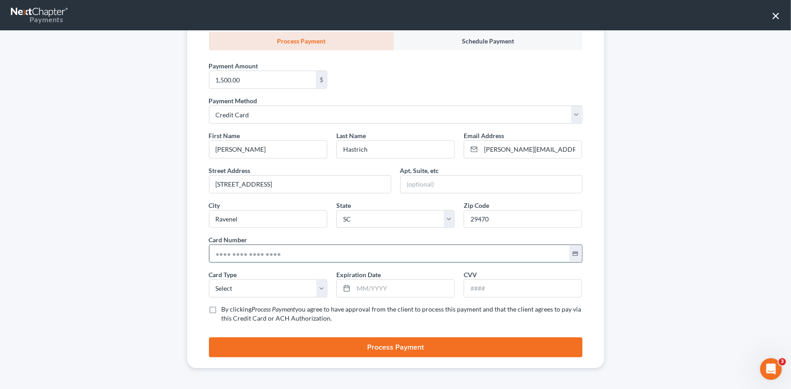
click at [213, 252] on input "text" at bounding box center [389, 253] width 360 height 17
type input "[CREDIT_CARD_NUMBER]"
click at [217, 291] on select "Select Visa MasterCard Discover American Express" at bounding box center [268, 289] width 118 height 18
select select "0"
click at [209, 280] on select "Select Visa MasterCard Discover American Express" at bounding box center [268, 289] width 118 height 18
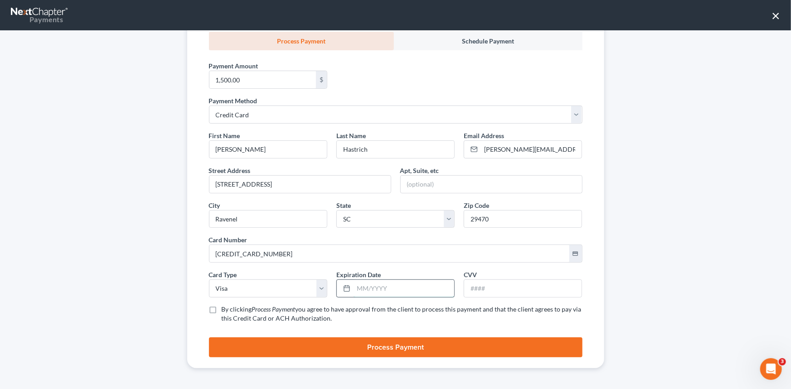
click at [364, 286] on input "text" at bounding box center [403, 288] width 101 height 17
type input "04/2026"
click at [480, 280] on div at bounding box center [523, 289] width 118 height 18
type input "721"
click at [222, 307] on label "By clicking Process Payment you agree to have approval from the client to proce…" at bounding box center [402, 314] width 361 height 18
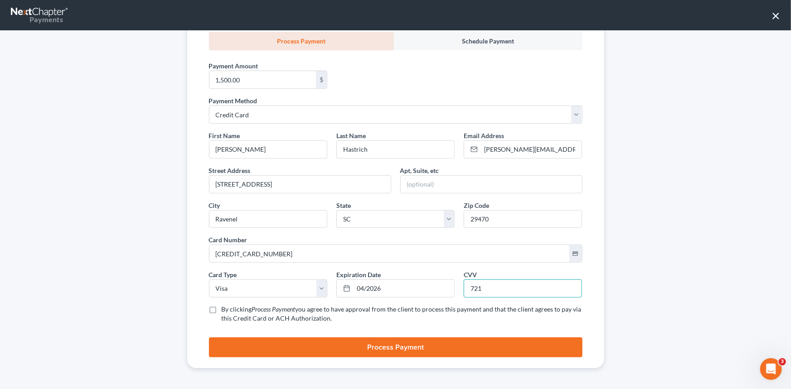
click at [225, 307] on input "By clicking Process Payment you agree to have approval from the client to proce…" at bounding box center [228, 308] width 6 height 6
checkbox input "true"
click at [381, 346] on button "Process Payment" at bounding box center [395, 348] width 373 height 20
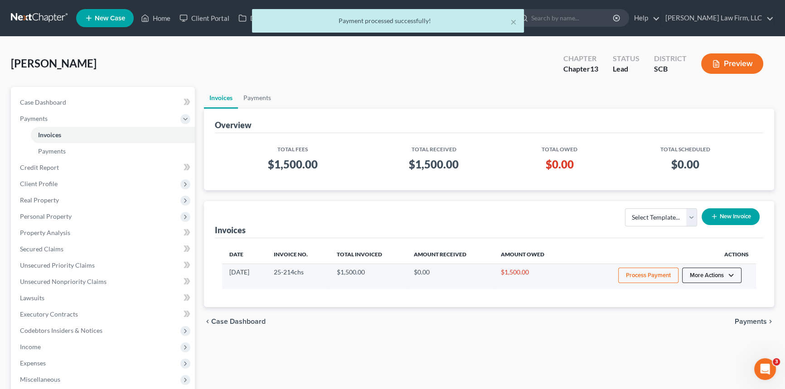
click at [715, 270] on button "More Actions" at bounding box center [711, 275] width 59 height 15
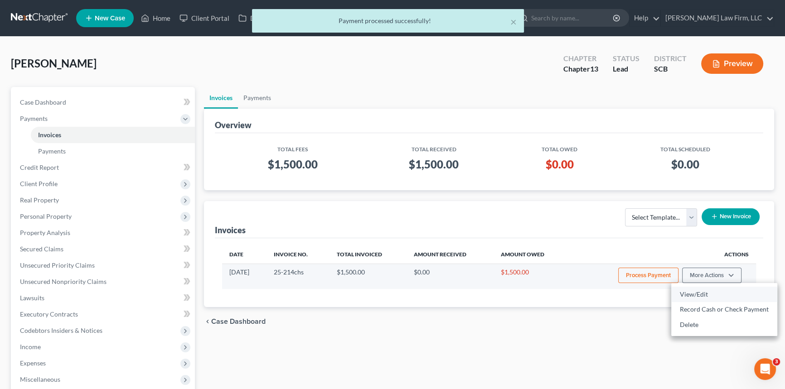
click at [696, 290] on link "View/Edit" at bounding box center [724, 294] width 106 height 15
select select "1"
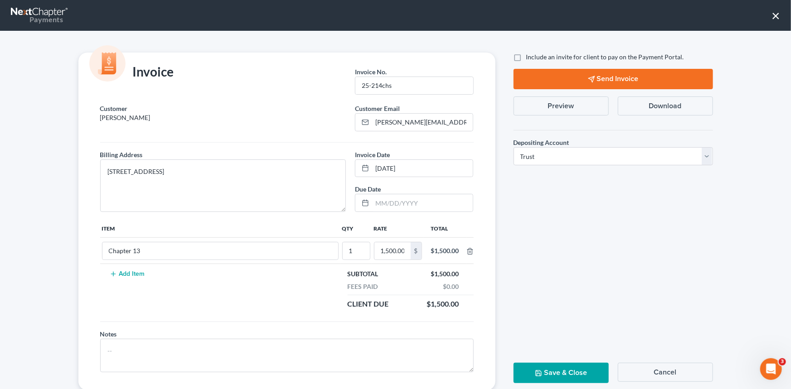
click at [604, 74] on button "Send Invoice" at bounding box center [612, 79] width 199 height 20
drag, startPoint x: 554, startPoint y: 370, endPoint x: 559, endPoint y: 368, distance: 5.9
click at [559, 368] on button "Save & Close" at bounding box center [560, 373] width 95 height 20
